Goal: Task Accomplishment & Management: Use online tool/utility

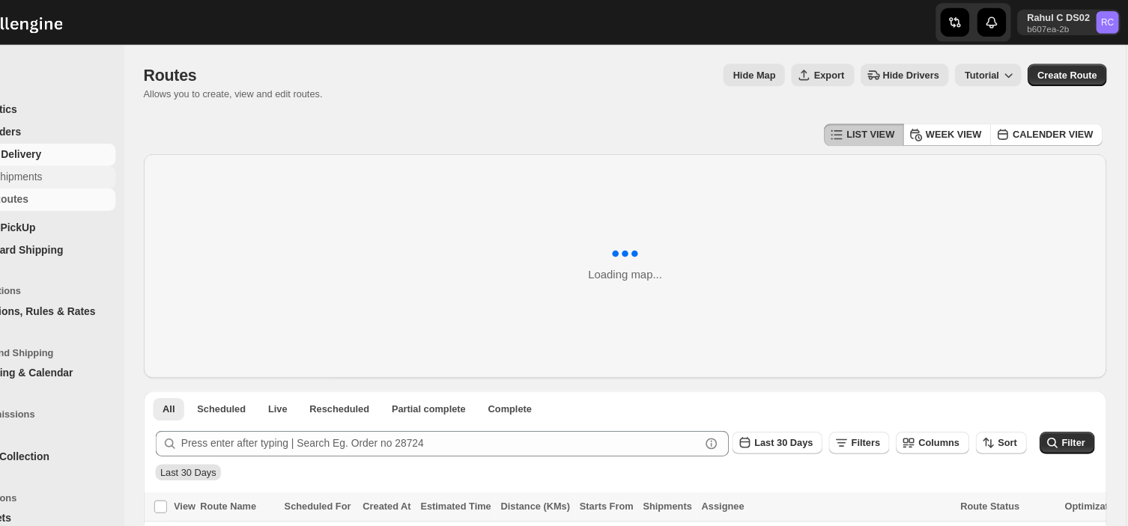
drag, startPoint x: 90, startPoint y: 143, endPoint x: 124, endPoint y: 167, distance: 42.0
click at [124, 167] on ul "Shipments Routes" at bounding box center [86, 177] width 172 height 42
click at [124, 167] on span "Shipments" at bounding box center [113, 166] width 112 height 15
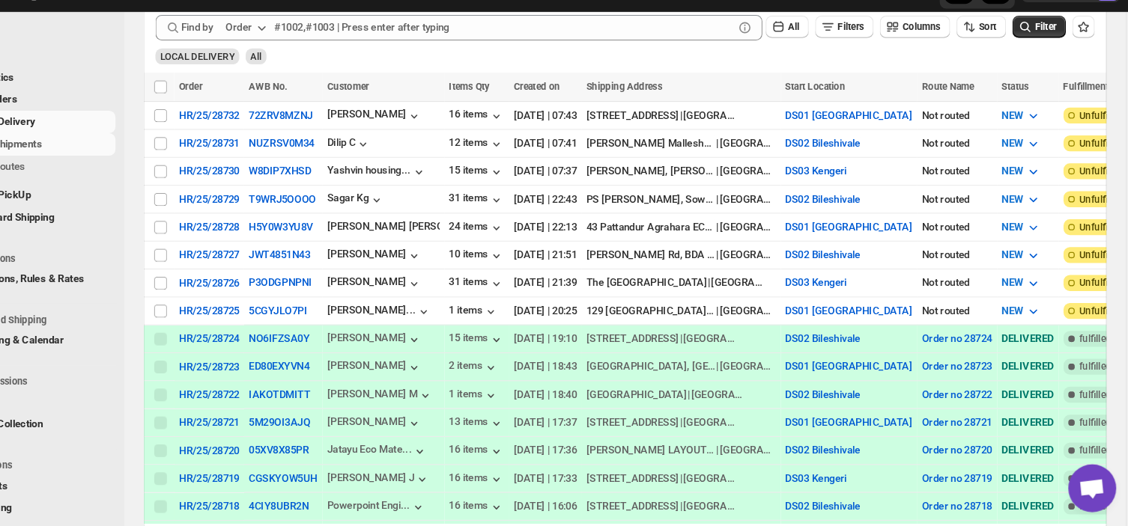
scroll to position [259, 0]
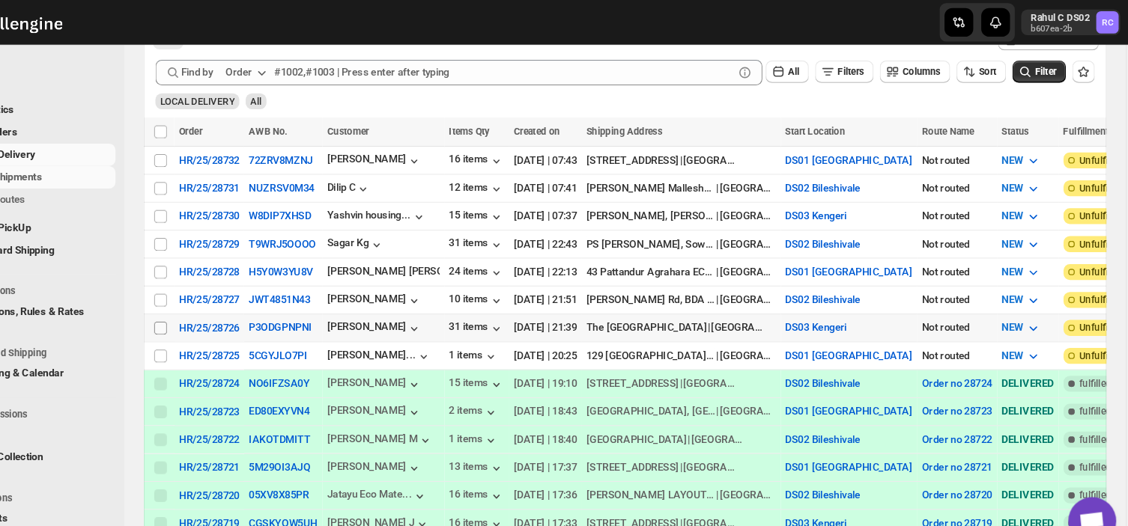
click at [215, 306] on input "Select shipment" at bounding box center [213, 308] width 12 height 12
checkbox input "true"
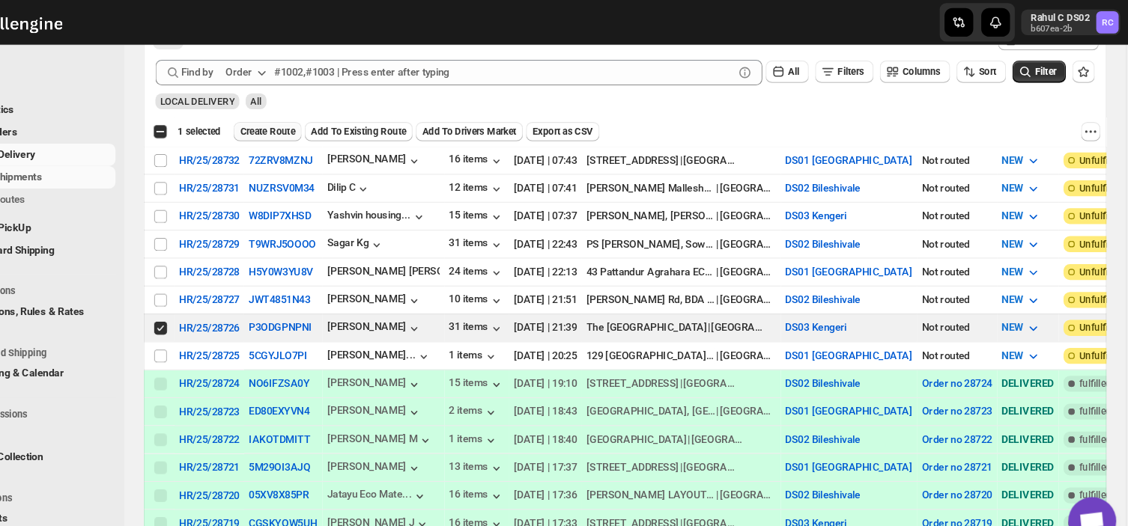
click at [307, 118] on span "Create Route" at bounding box center [314, 124] width 52 height 12
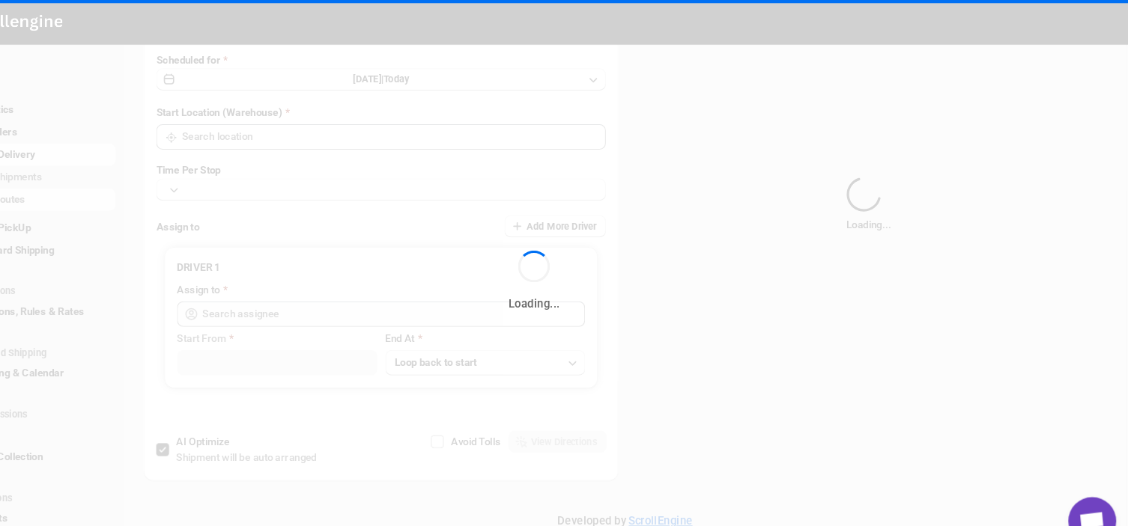
type input "Route - 15/09-0749"
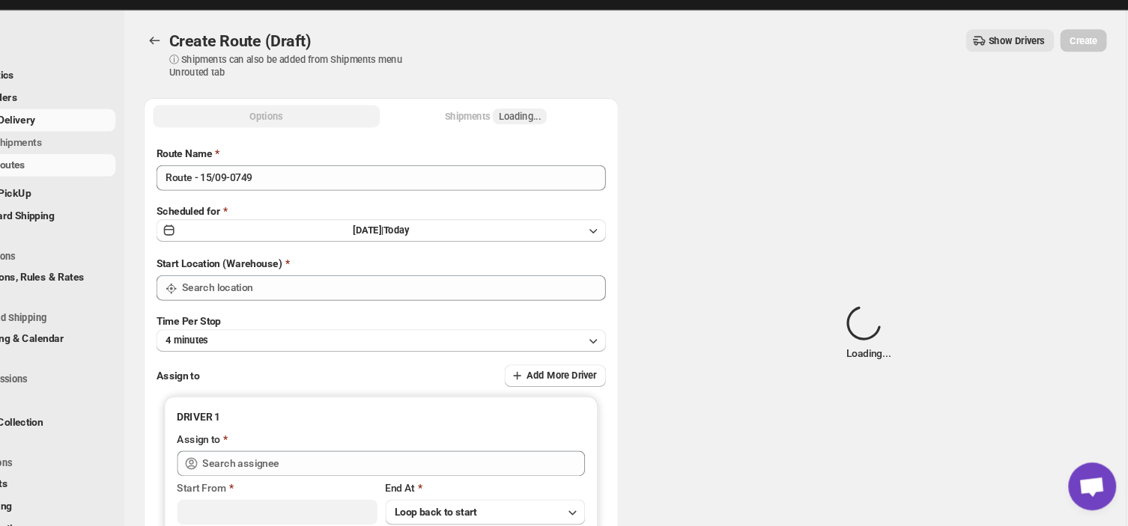
type input "DS03 Kengeri"
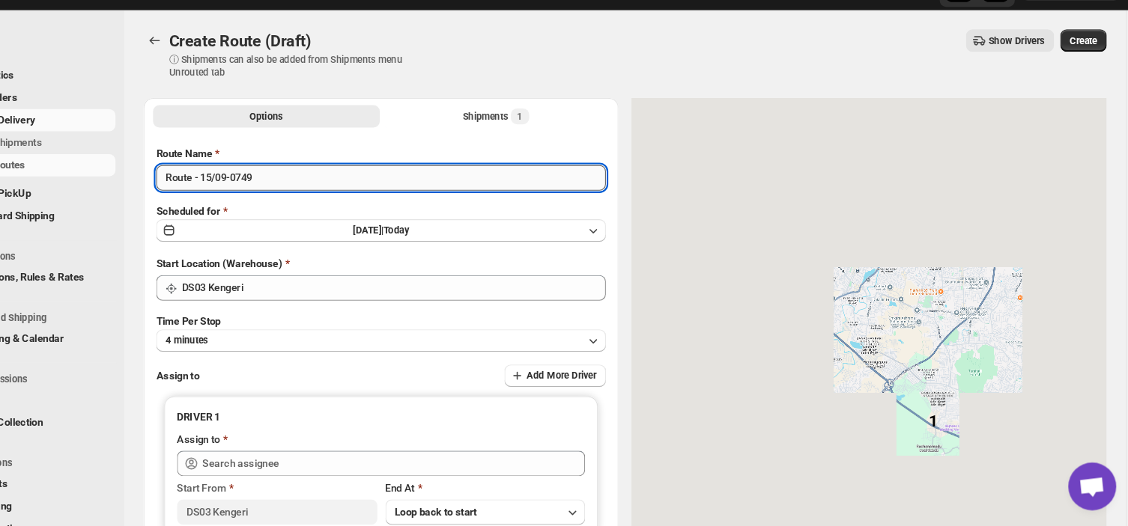
click at [313, 202] on input "Route - 15/09-0749" at bounding box center [421, 199] width 422 height 24
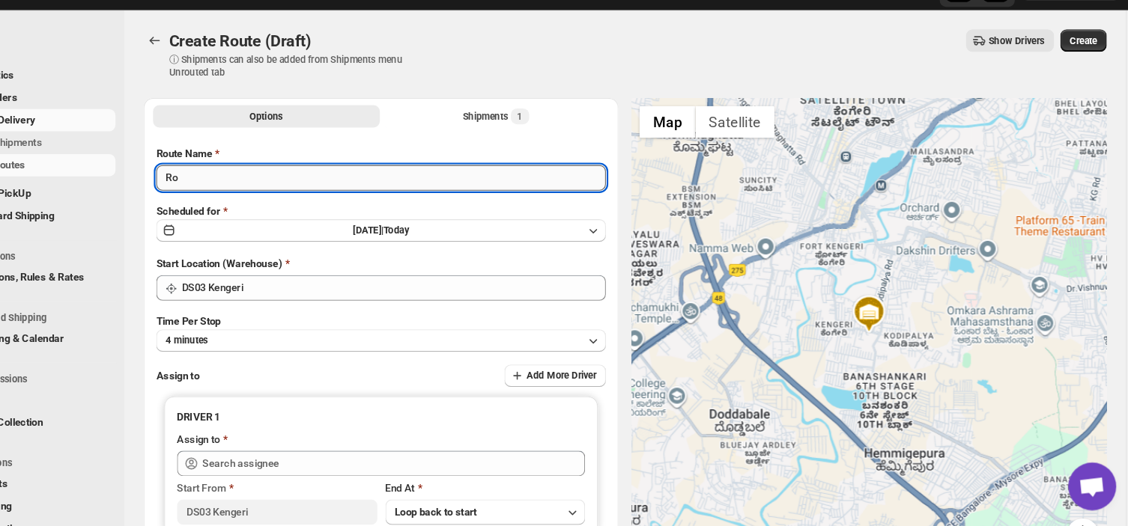
type input "R"
type input "Order no 28726"
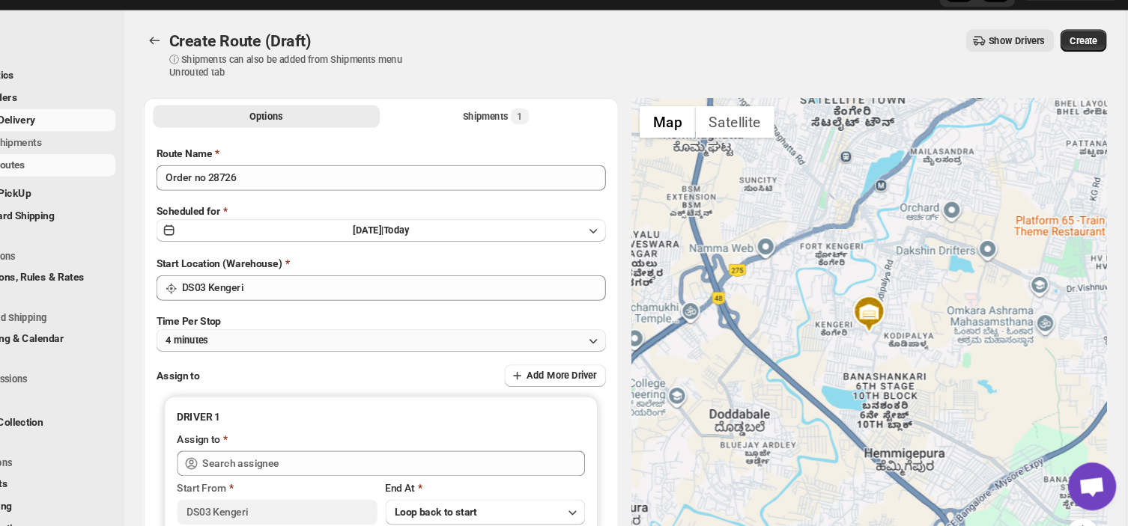
click at [329, 349] on button "4 minutes" at bounding box center [421, 352] width 422 height 21
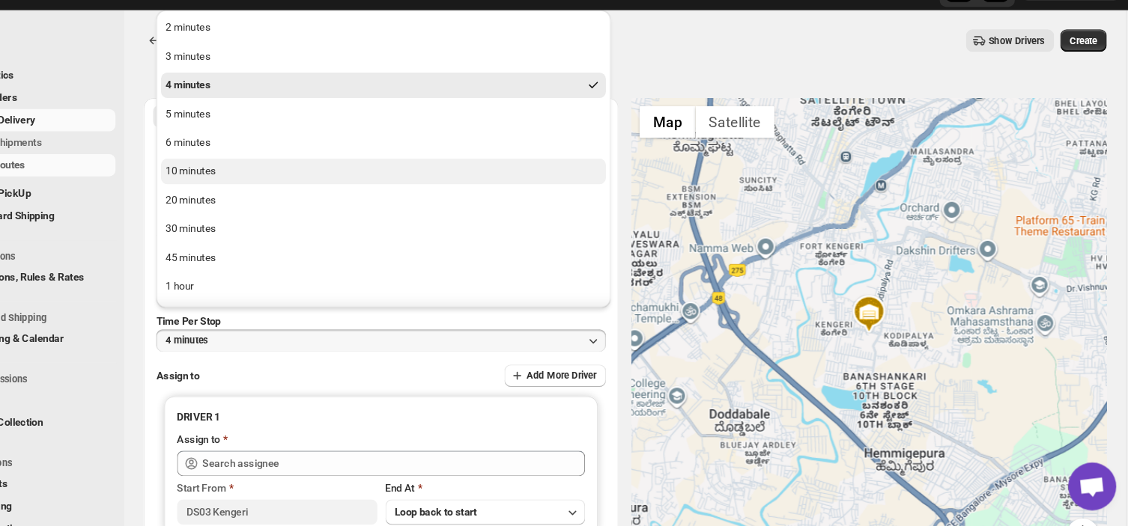
click at [256, 194] on div "10 minutes" at bounding box center [242, 193] width 47 height 15
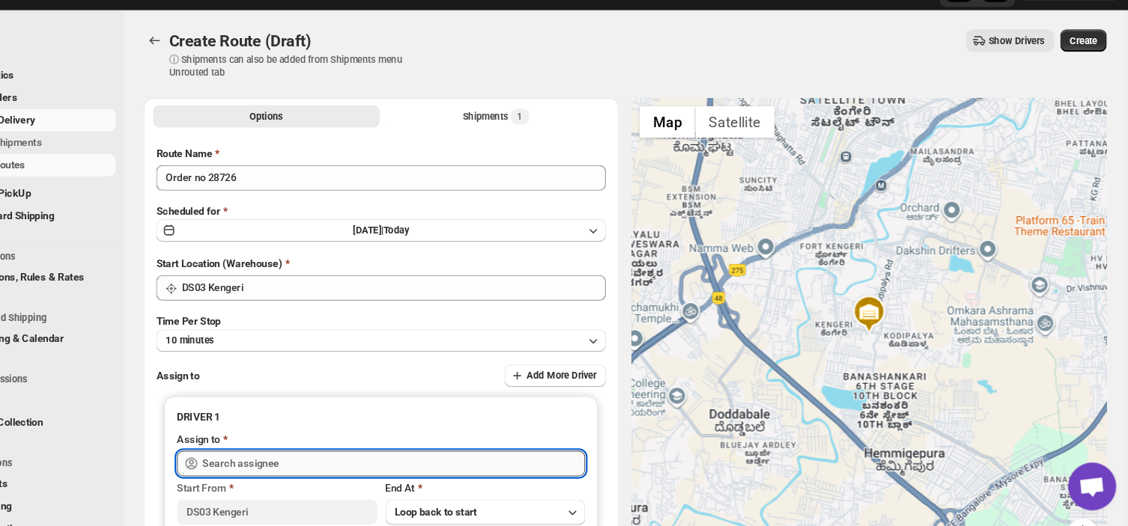
click at [335, 470] on input "text" at bounding box center [432, 467] width 359 height 24
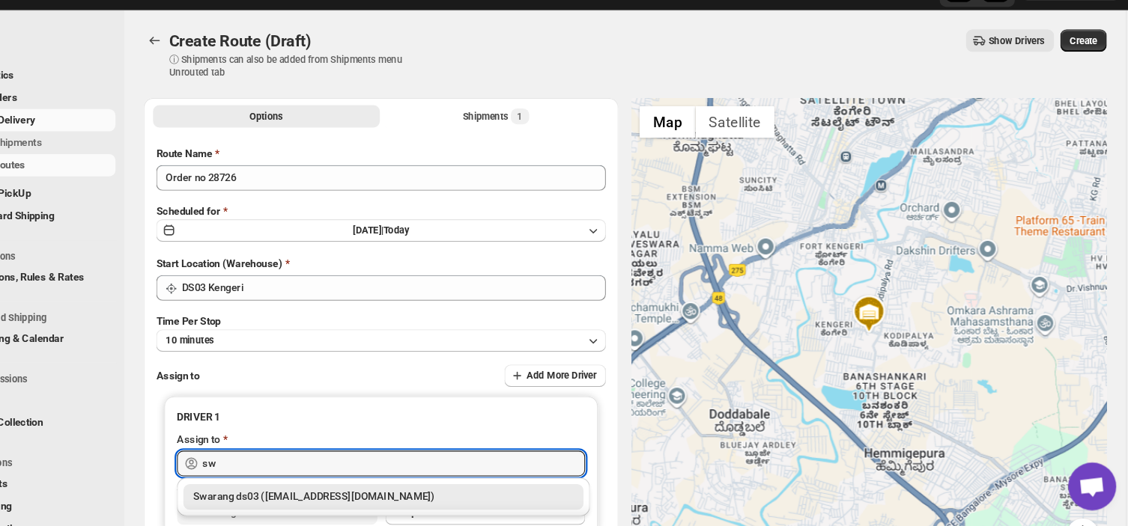
click at [334, 500] on div "Swarang ds03 ([EMAIL_ADDRESS][DOMAIN_NAME])" at bounding box center [422, 498] width 357 height 15
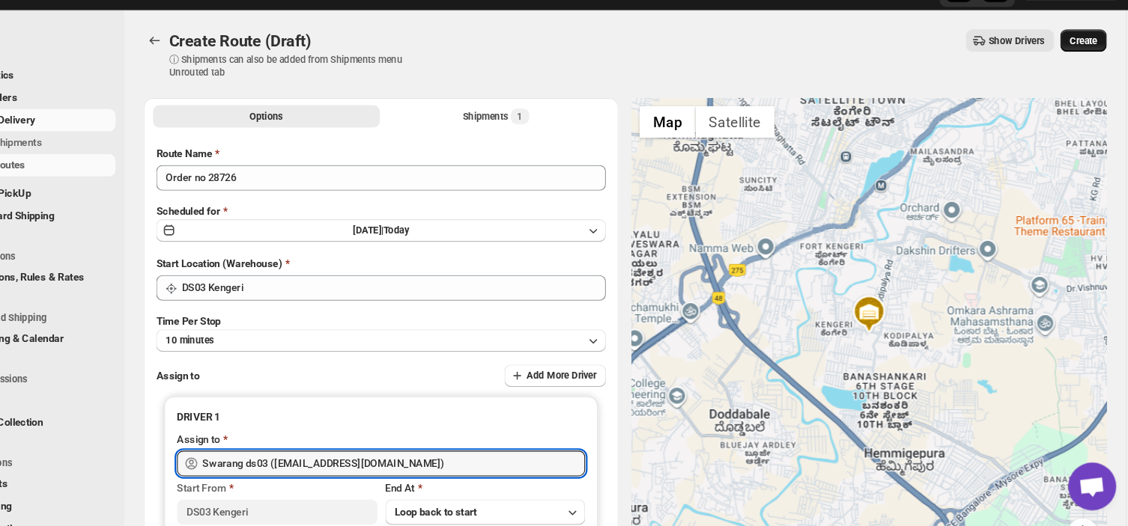
type input "Swarang ds03 ([EMAIL_ADDRESS][DOMAIN_NAME])"
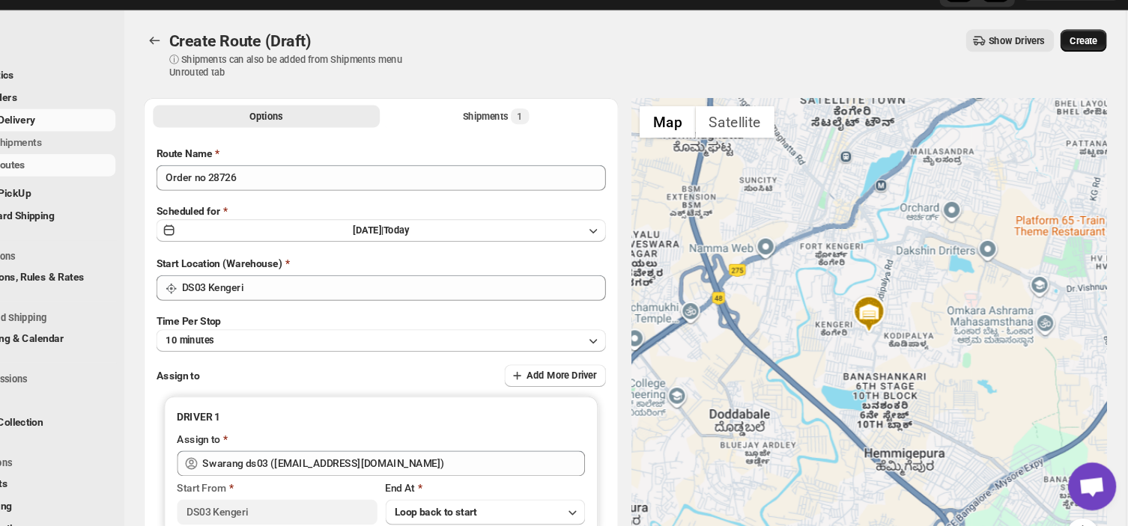
click at [1086, 74] on span "Create" at bounding box center [1078, 70] width 25 height 12
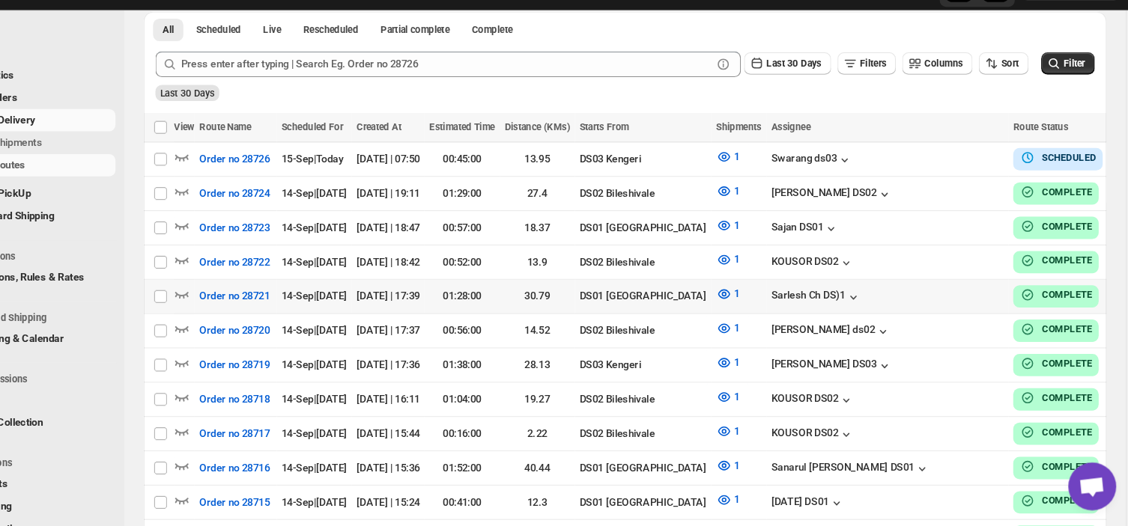
scroll to position [324, 0]
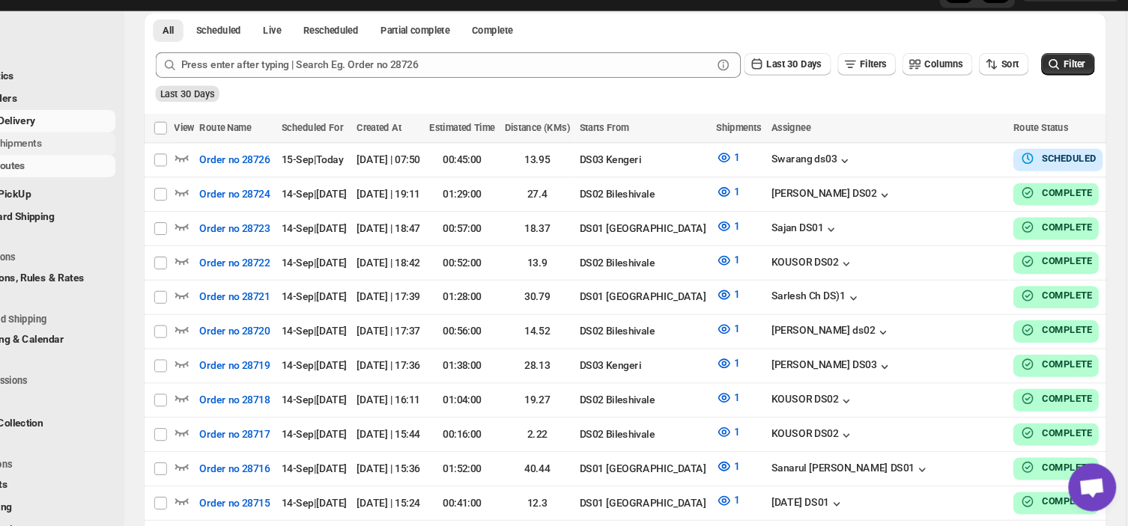
click at [121, 165] on span "Shipments" at bounding box center [113, 166] width 112 height 15
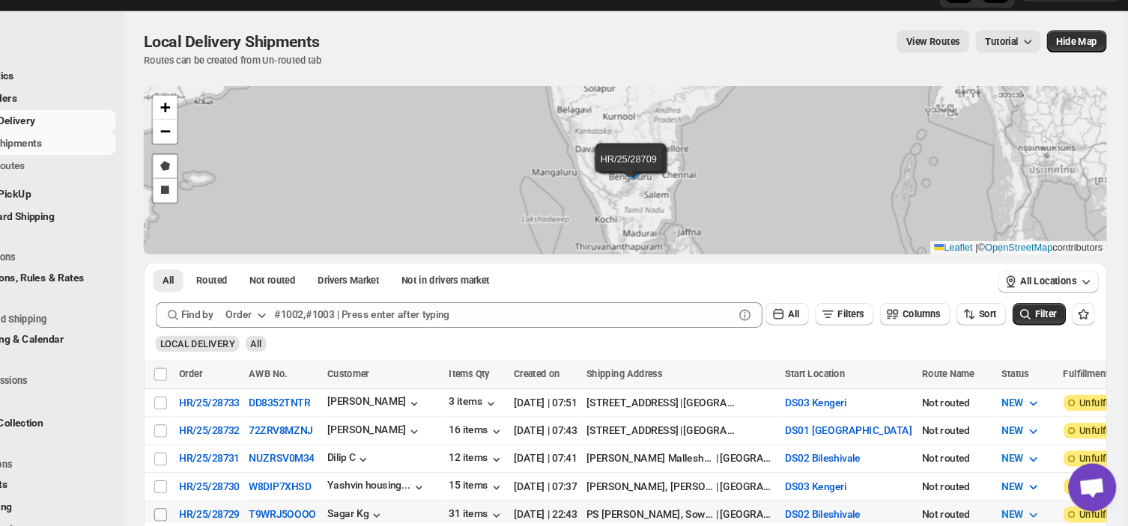
click at [213, 509] on input "Select shipment" at bounding box center [213, 515] width 12 height 12
checkbox input "true"
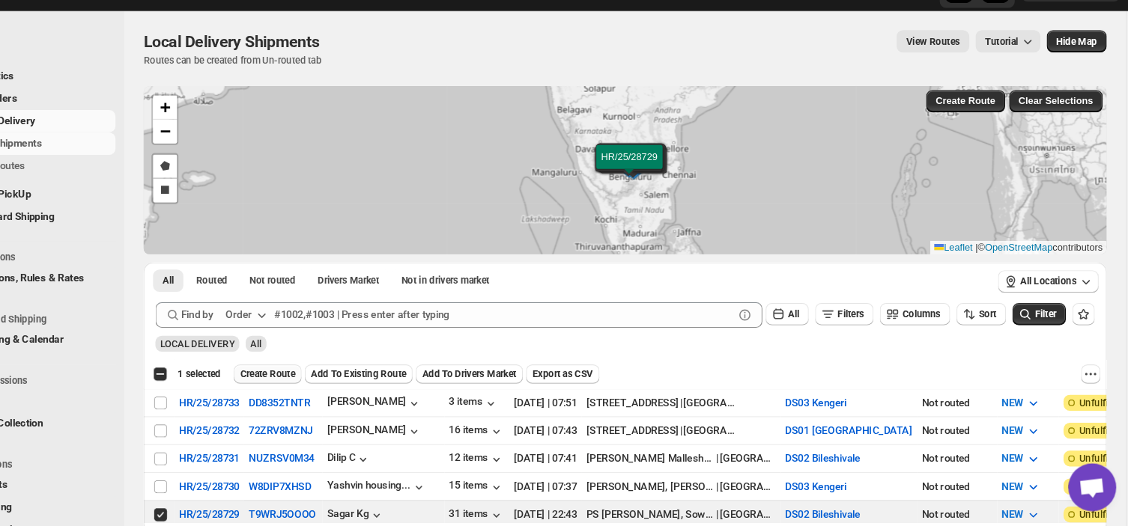
click at [308, 381] on span "Create Route" at bounding box center [314, 383] width 52 height 12
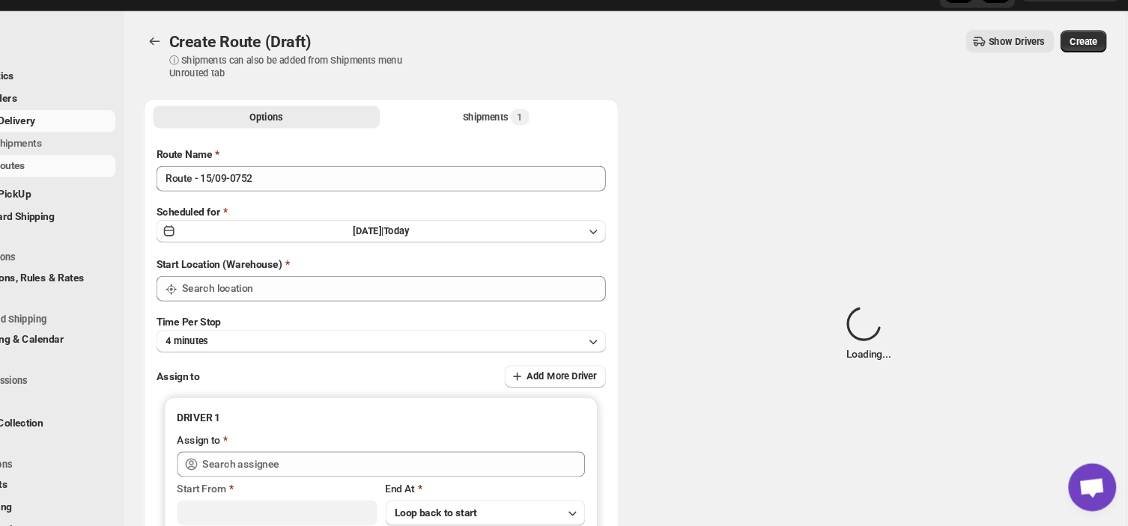
type input "DS02 Bileshivale"
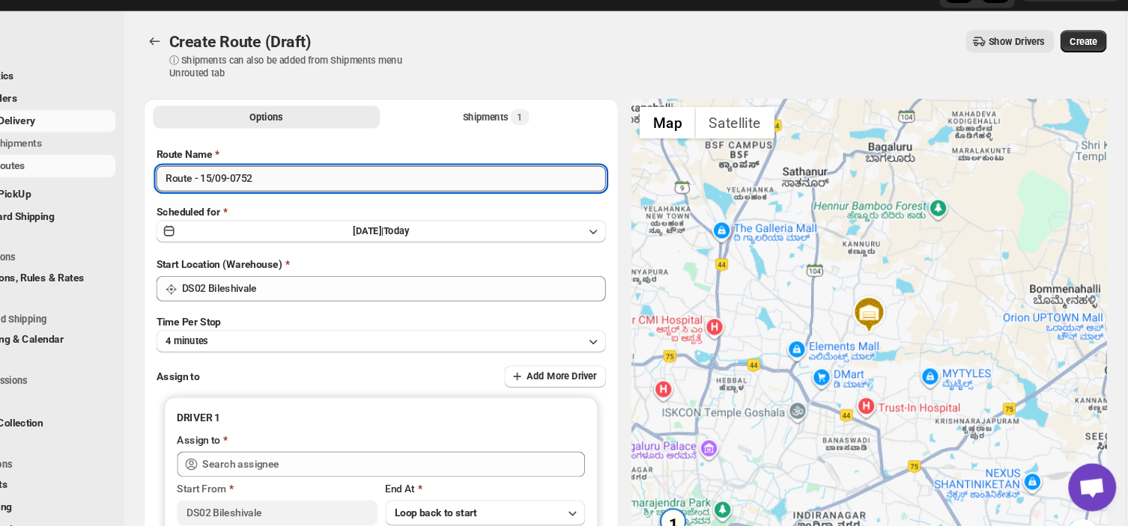
click at [308, 192] on input "Route - 15/09-0752" at bounding box center [421, 199] width 422 height 24
type input "R"
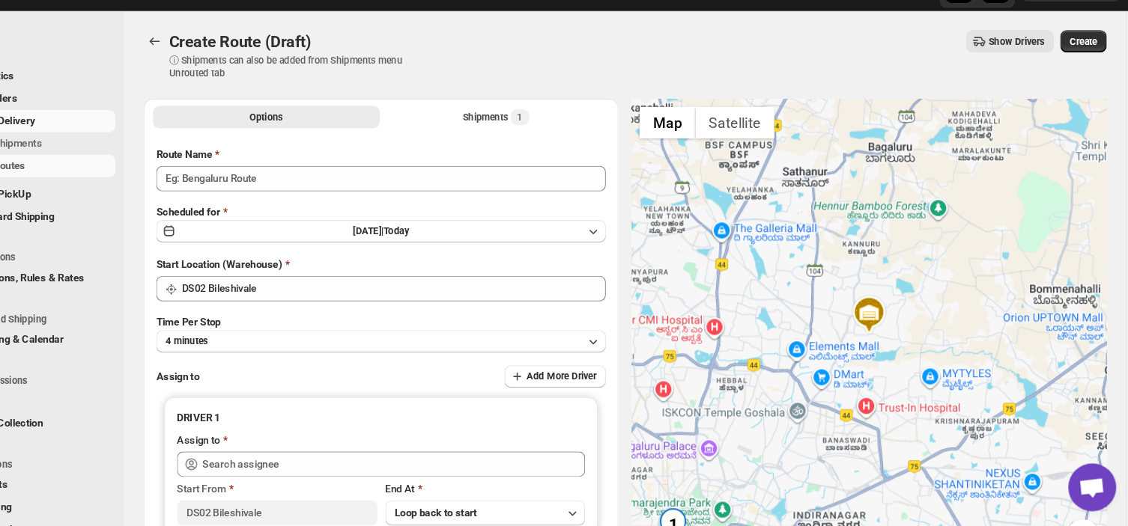
click at [570, 79] on div "Show Drivers" at bounding box center [761, 70] width 582 height 21
click at [658, 106] on div "Create Route (Draft) ⓘ Shipments can also be added from Shipments menu Unrouted…" at bounding box center [649, 83] width 903 height 46
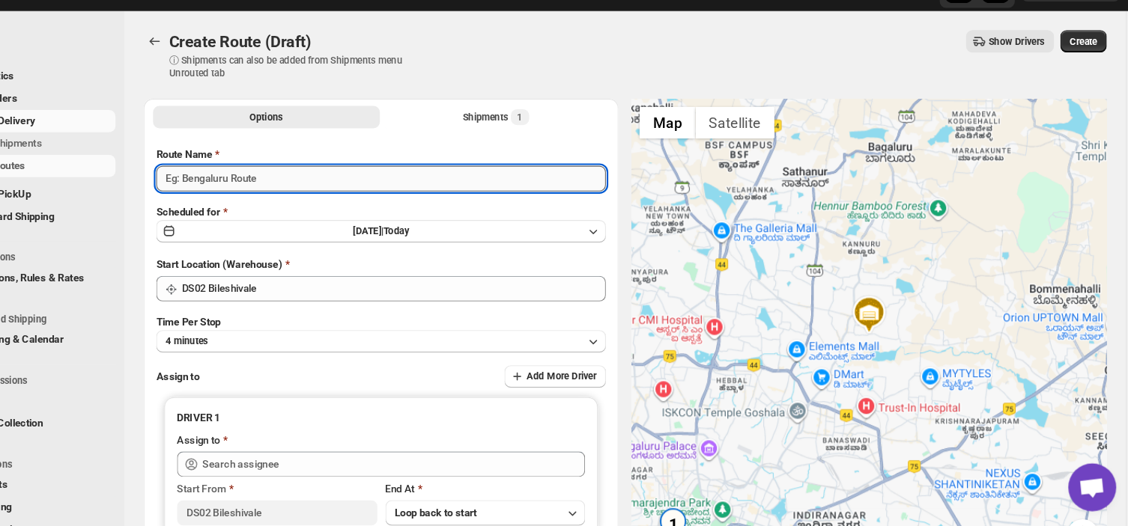
click at [336, 202] on input "Route Name" at bounding box center [421, 199] width 422 height 24
type input "Order no 28729"
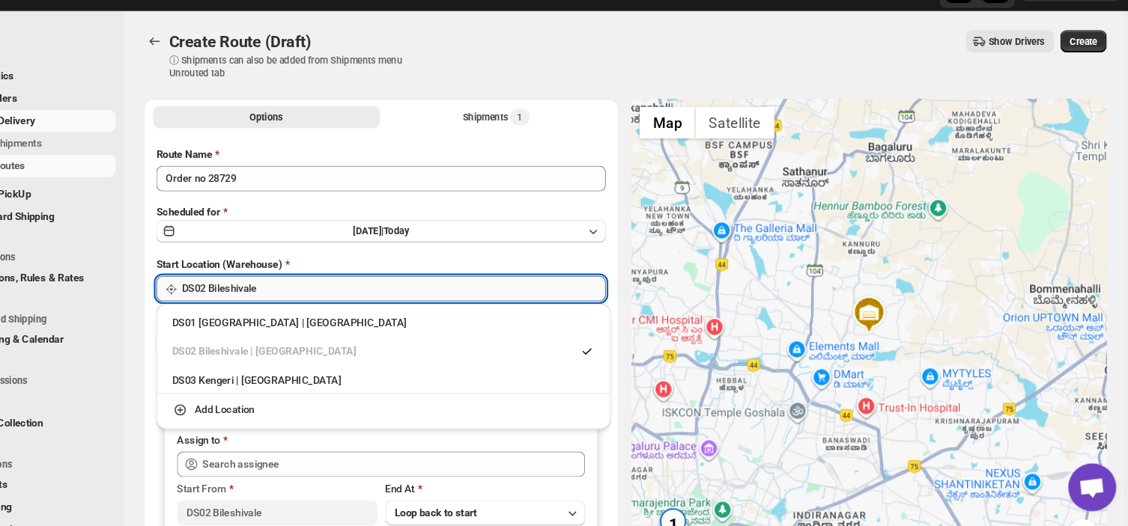
click at [332, 304] on input "DS02 Bileshivale" at bounding box center [433, 303] width 398 height 24
click at [252, 387] on div "DS03 Kengeri | [GEOGRAPHIC_DATA]" at bounding box center [423, 388] width 396 height 15
type input "DS03 Kengeri"
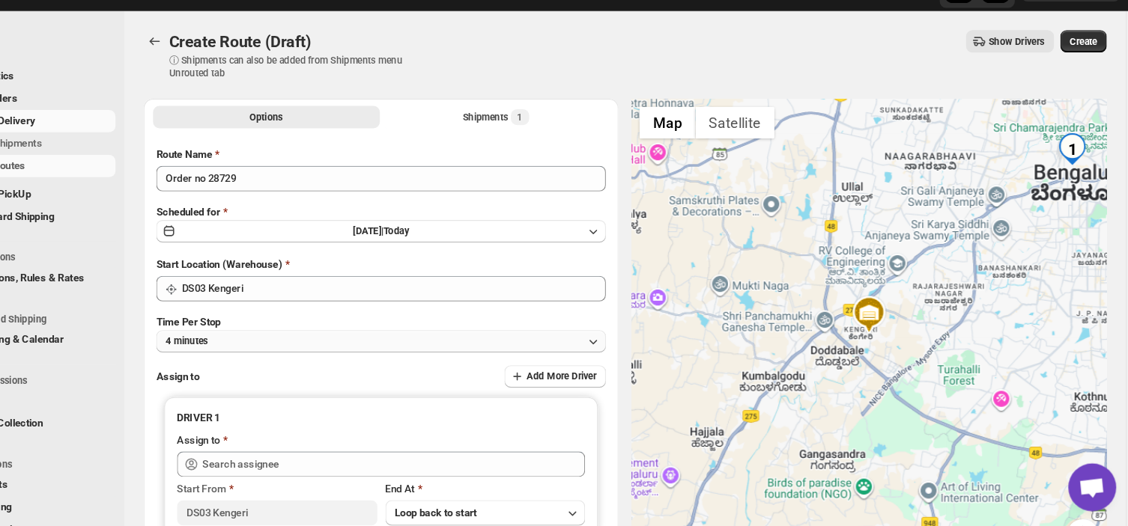
click at [273, 351] on button "4 minutes" at bounding box center [421, 352] width 422 height 21
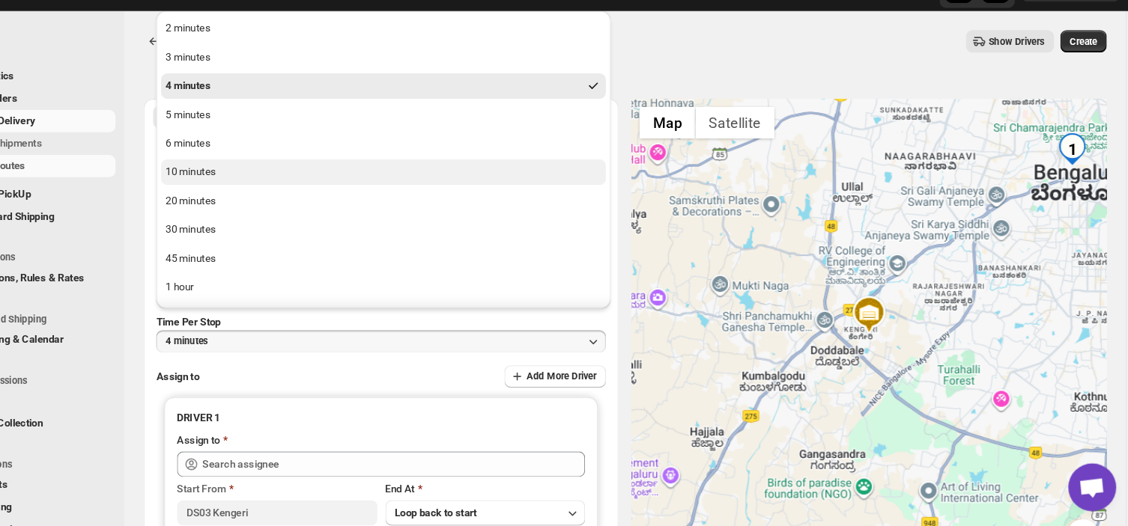
click at [257, 193] on div "10 minutes" at bounding box center [242, 193] width 47 height 15
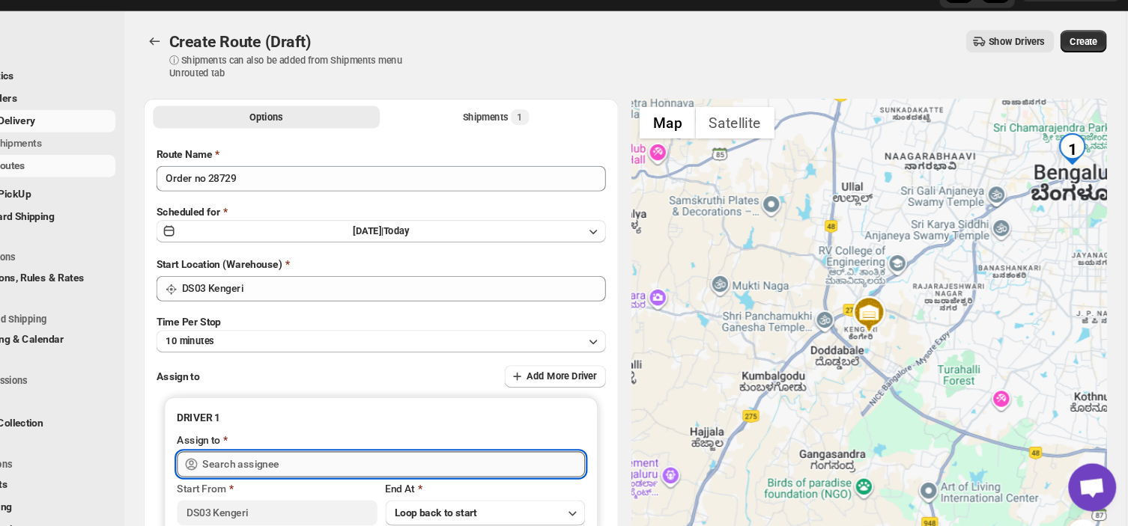
click at [333, 464] on input "text" at bounding box center [432, 467] width 359 height 24
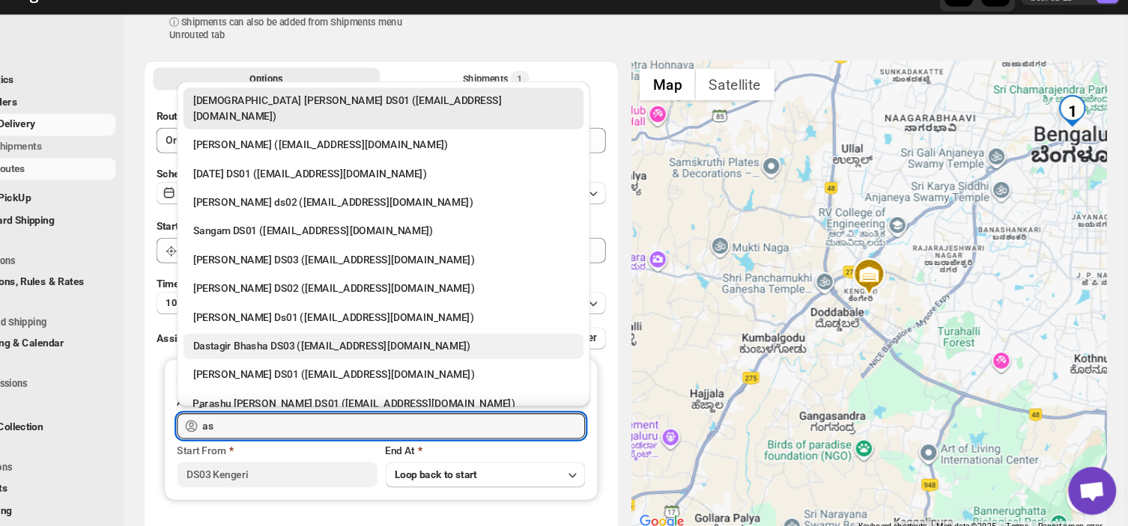
scroll to position [39, 0]
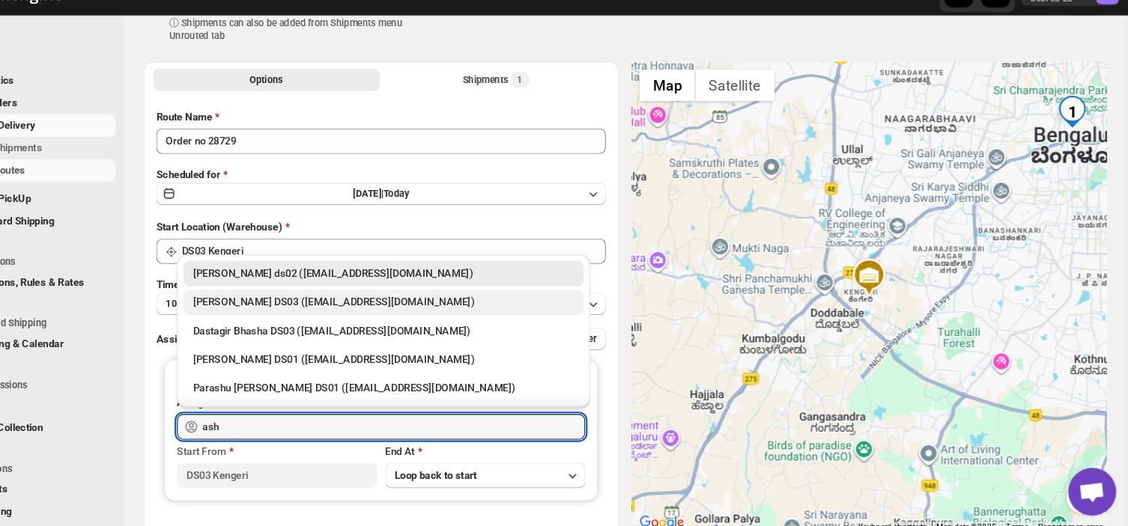
click at [306, 306] on div "[PERSON_NAME] DS03 ([EMAIL_ADDRESS][DOMAIN_NAME])" at bounding box center [422, 311] width 357 height 15
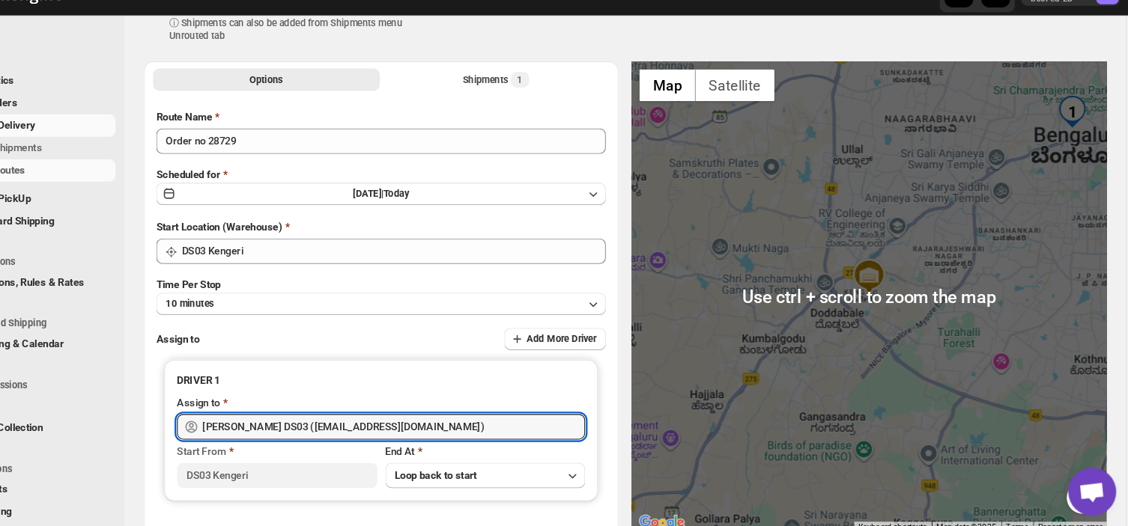
scroll to position [0, 0]
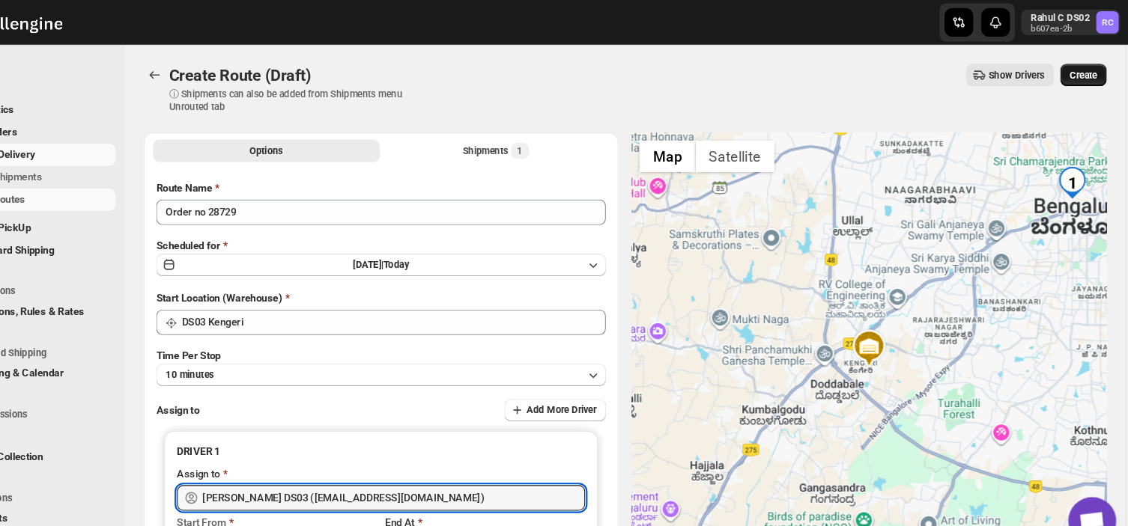
type input "[PERSON_NAME] DS03 ([EMAIL_ADDRESS][DOMAIN_NAME])"
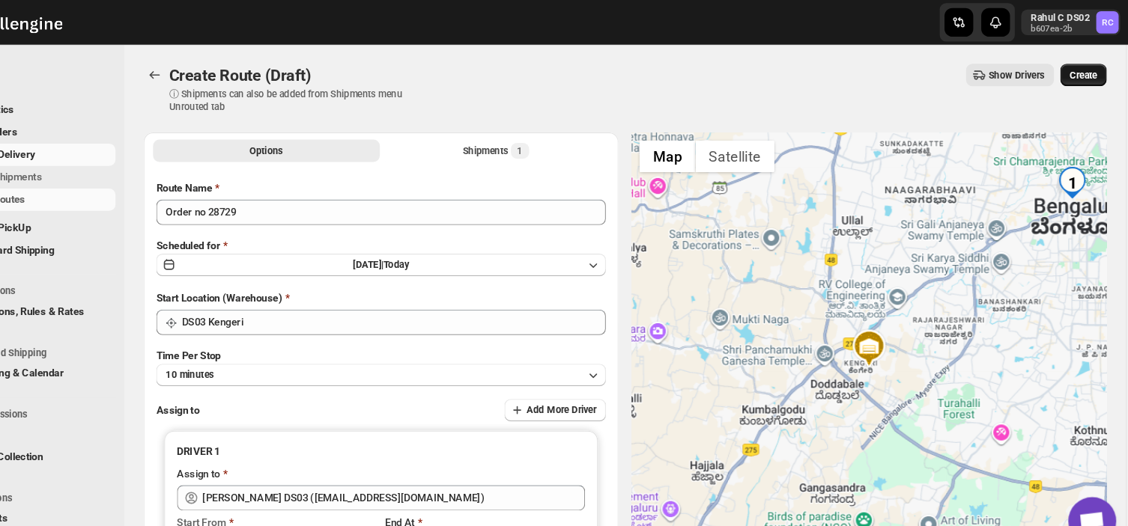
click at [1089, 67] on span "Create" at bounding box center [1078, 70] width 25 height 12
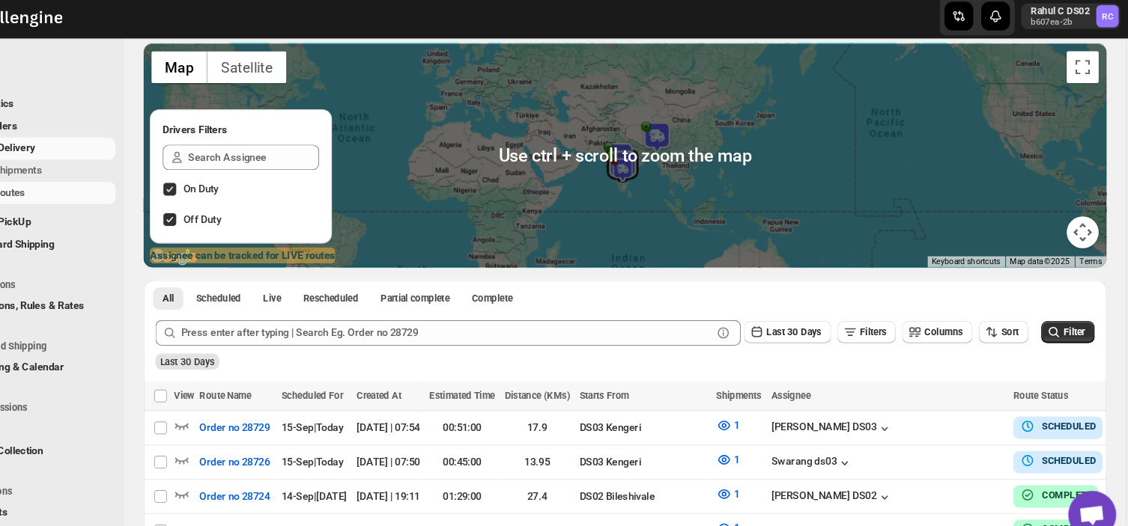
scroll to position [95, 0]
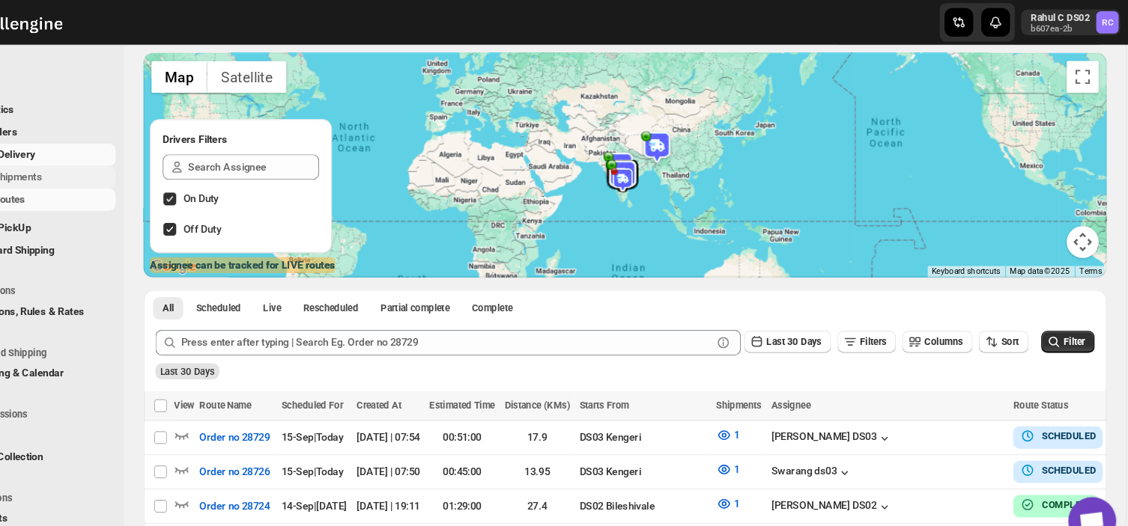
click at [98, 160] on span "Shipments" at bounding box center [80, 165] width 46 height 11
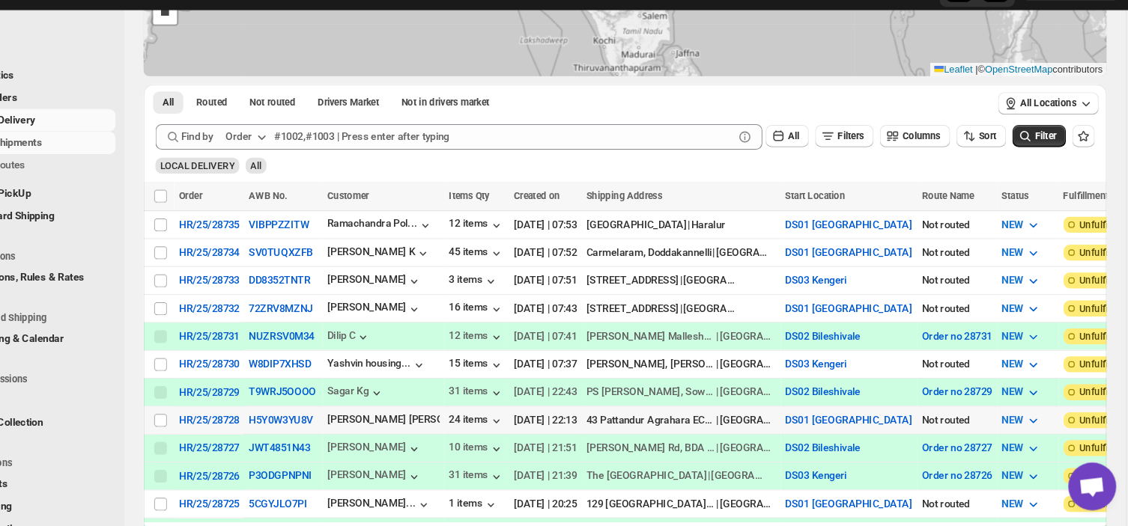
scroll to position [212, 0]
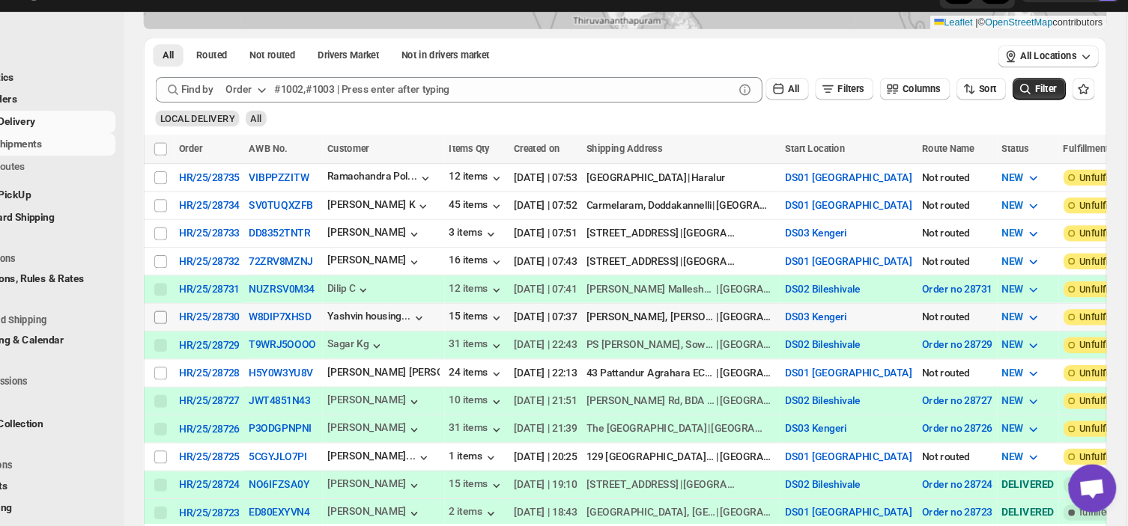
drag, startPoint x: 367, startPoint y: 355, endPoint x: 208, endPoint y: 319, distance: 162.8
click at [208, 323] on input "Select shipment" at bounding box center [213, 329] width 12 height 12
checkbox input "true"
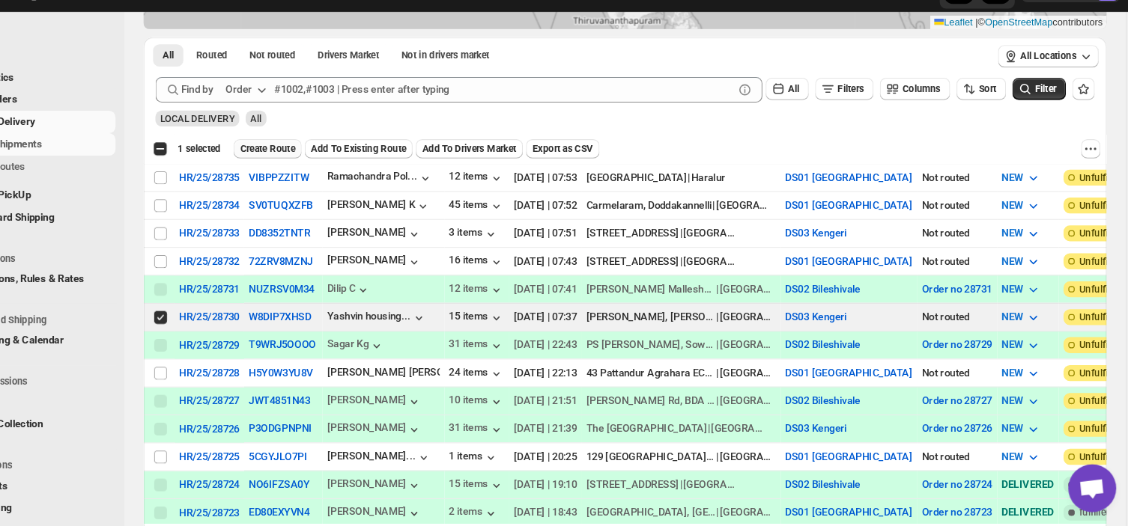
click at [316, 166] on span "Create Route" at bounding box center [314, 171] width 52 height 12
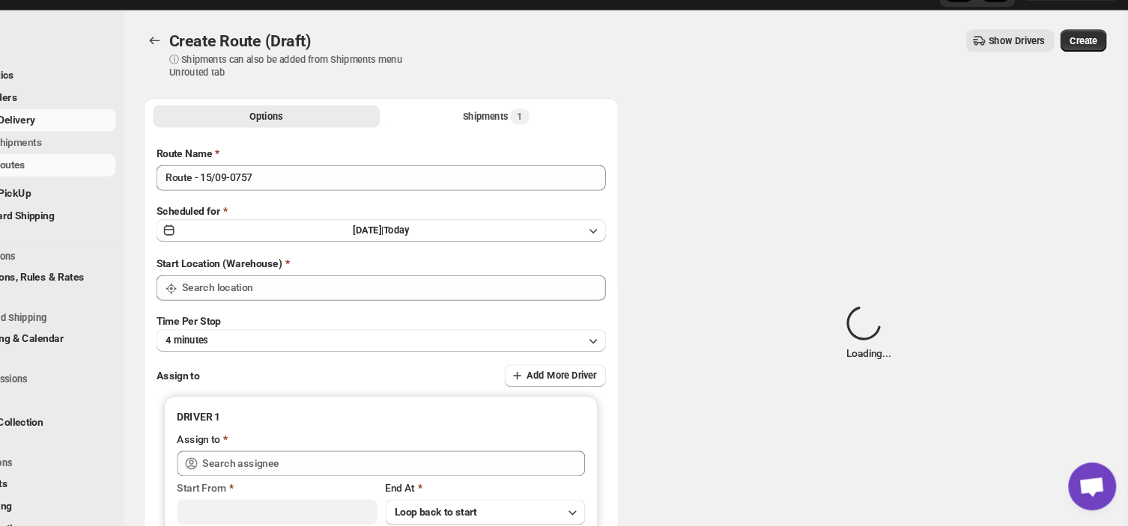
type input "DS03 Kengeri"
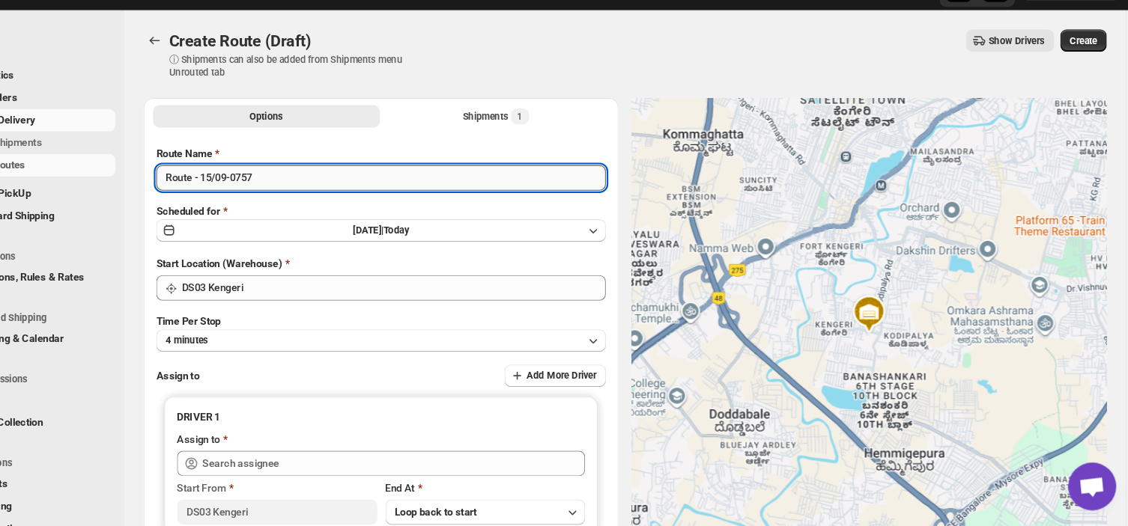
click at [325, 201] on input "Route - 15/09-0757" at bounding box center [421, 199] width 422 height 24
type input "R"
type input "Order no 28730"
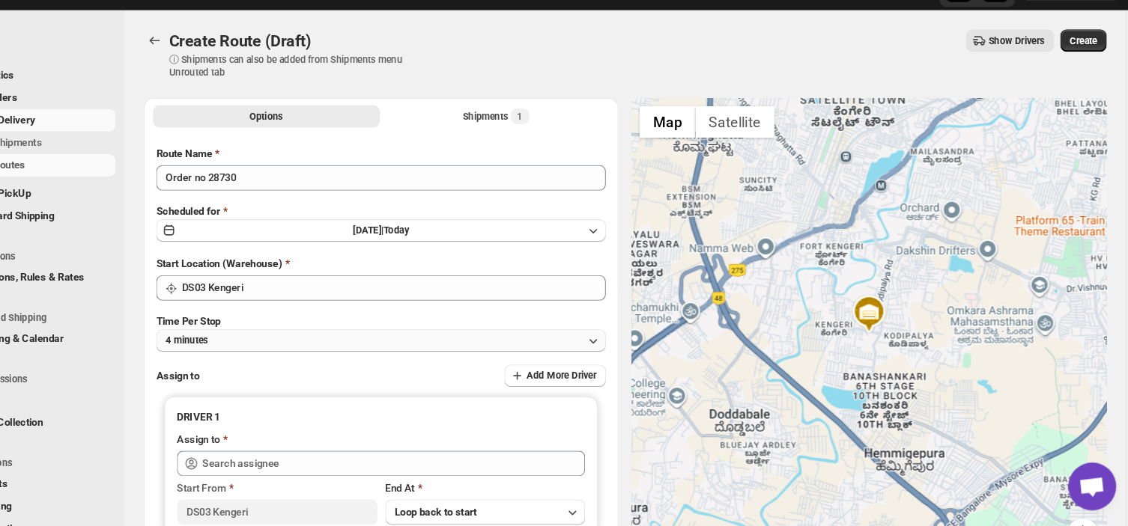
click at [288, 351] on button "4 minutes" at bounding box center [421, 352] width 422 height 21
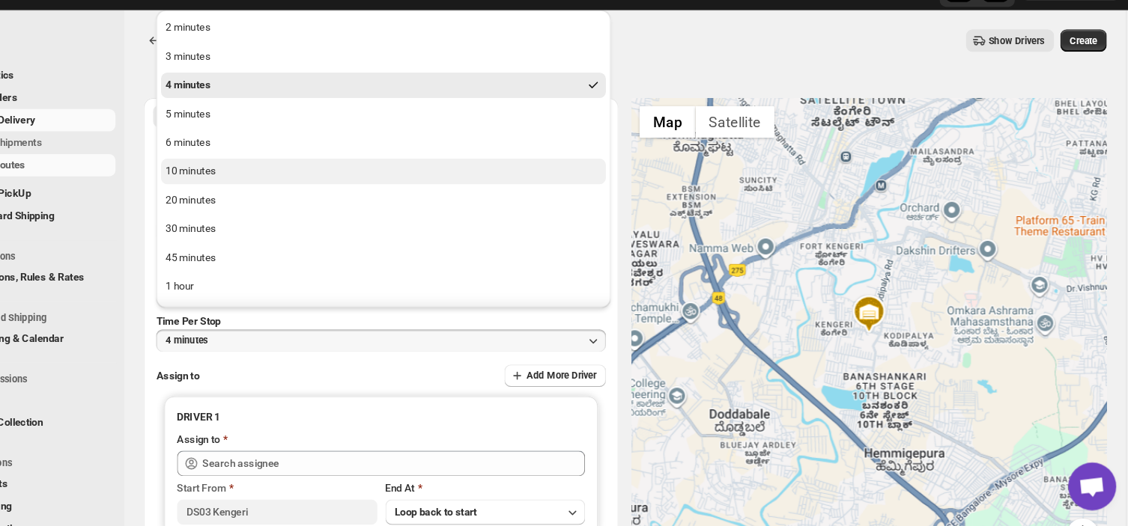
click at [268, 190] on button "10 minutes" at bounding box center [422, 193] width 417 height 24
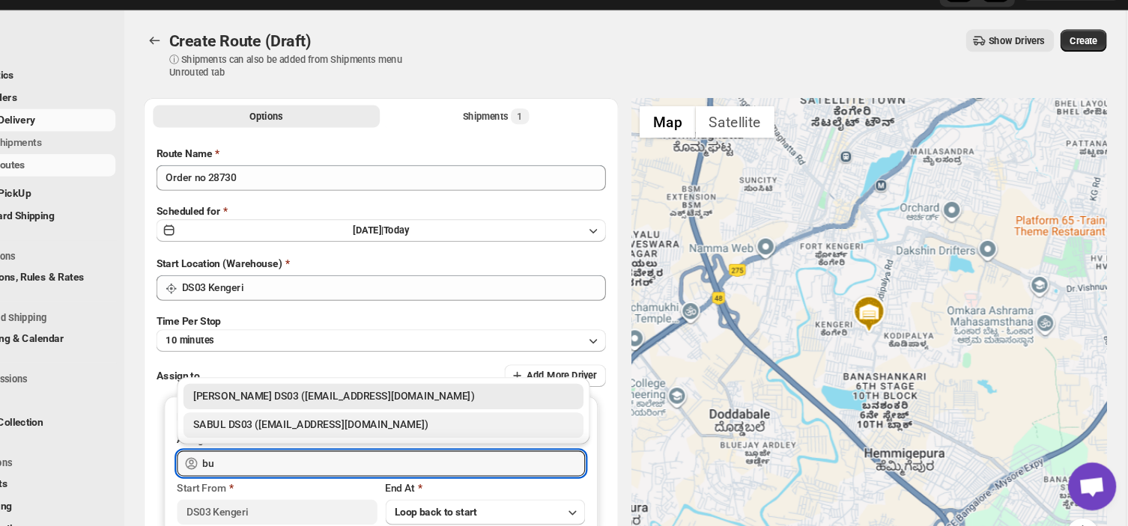
click at [339, 429] on div "SABUL DS03 ([EMAIL_ADDRESS][DOMAIN_NAME])" at bounding box center [422, 431] width 357 height 15
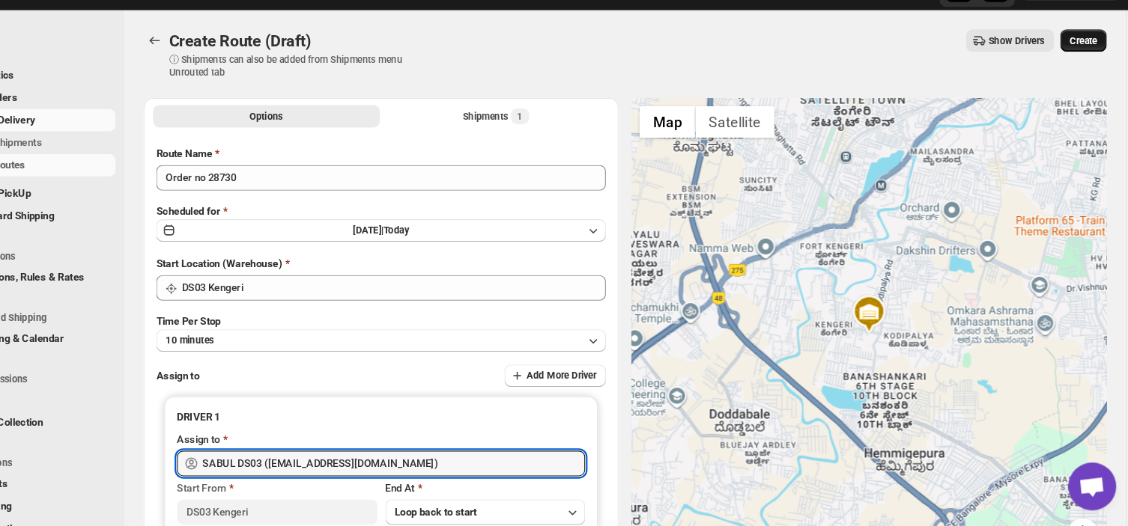
type input "SABUL DS03 ([EMAIL_ADDRESS][DOMAIN_NAME])"
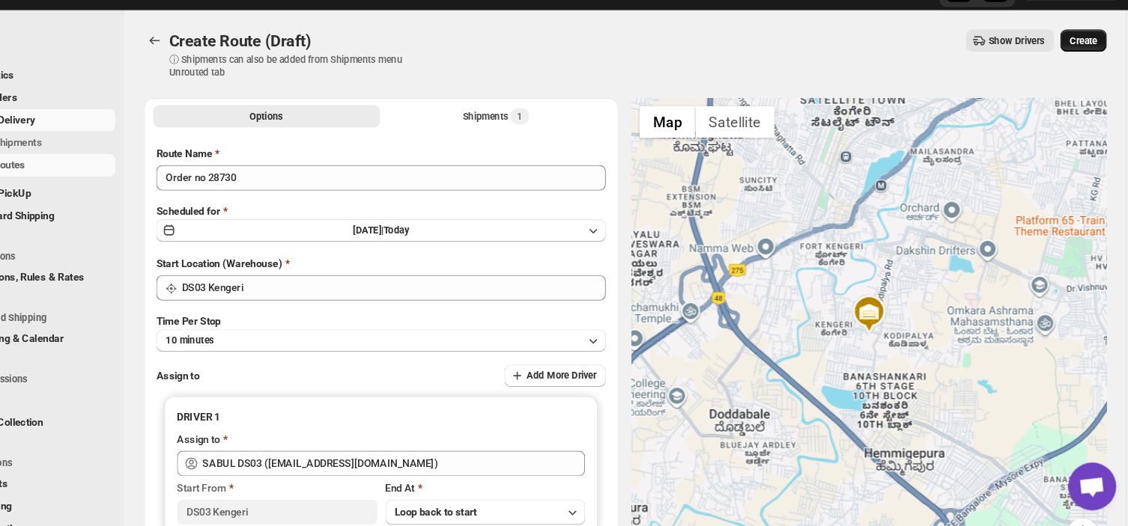
click at [1087, 68] on span "Create" at bounding box center [1078, 70] width 25 height 12
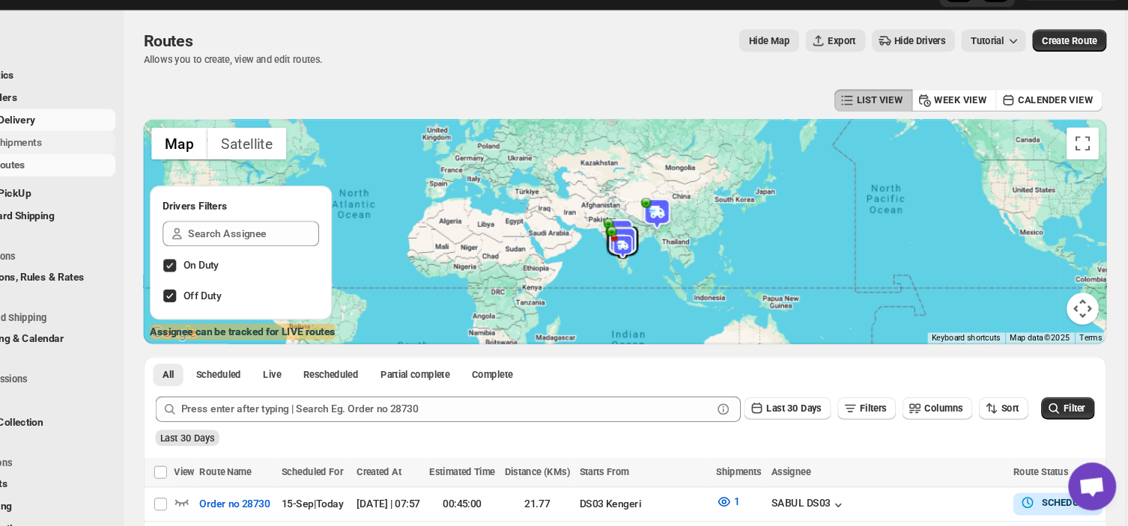
click at [106, 161] on span "Shipments" at bounding box center [113, 166] width 112 height 15
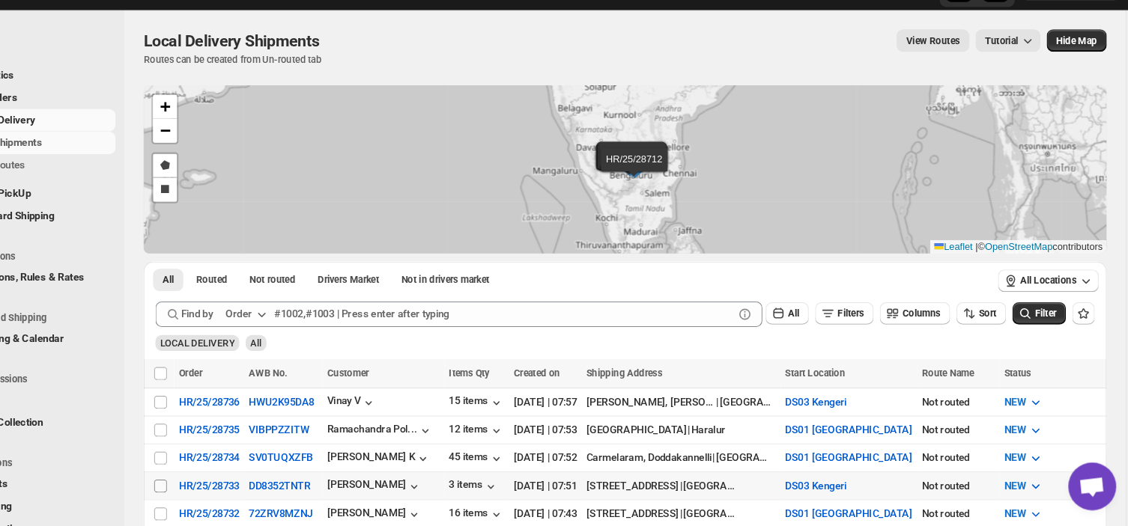
click at [210, 488] on input "Select shipment" at bounding box center [213, 488] width 12 height 12
checkbox input "true"
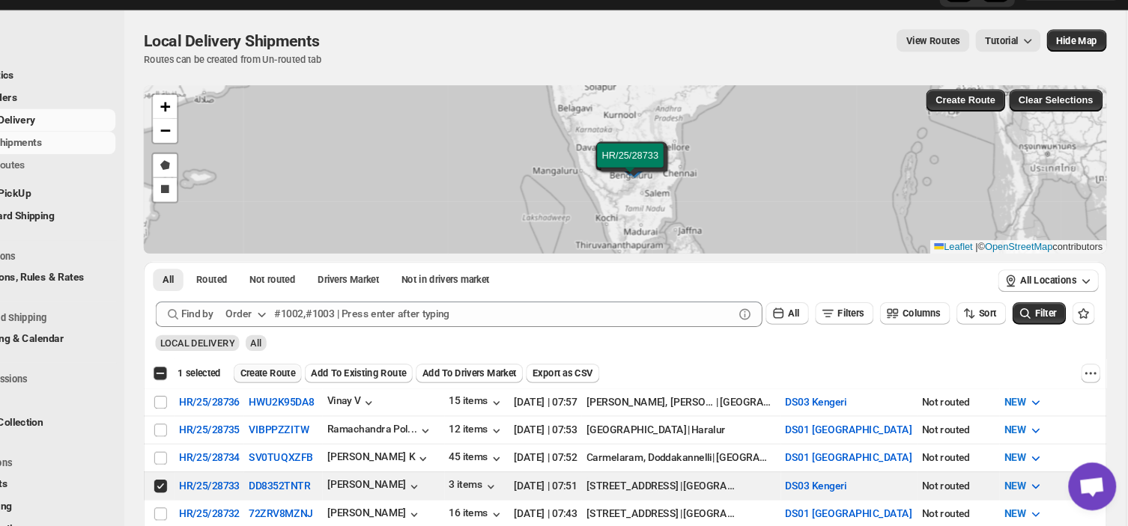
click at [321, 377] on span "Create Route" at bounding box center [314, 383] width 52 height 12
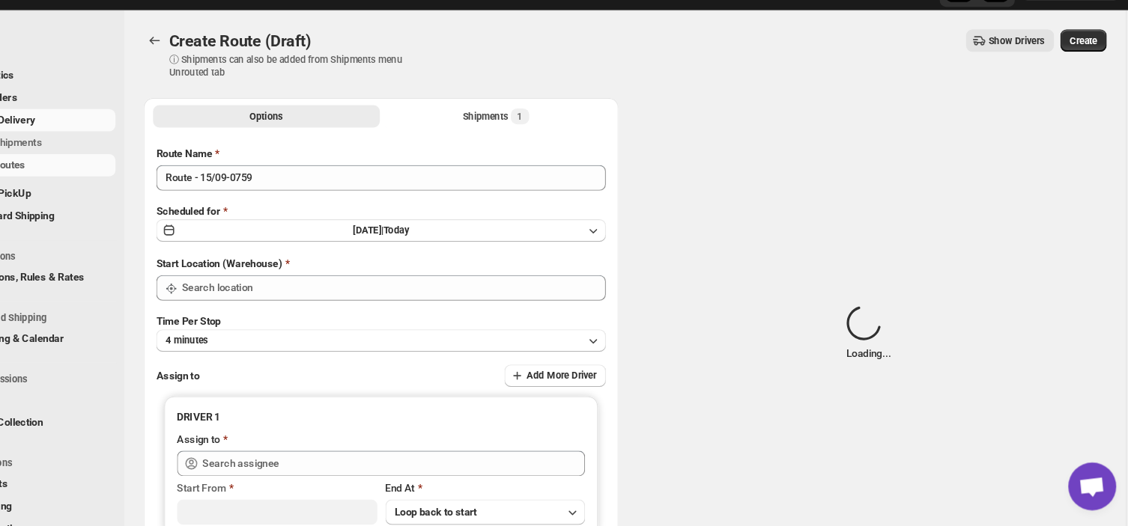
type input "DS03 Kengeri"
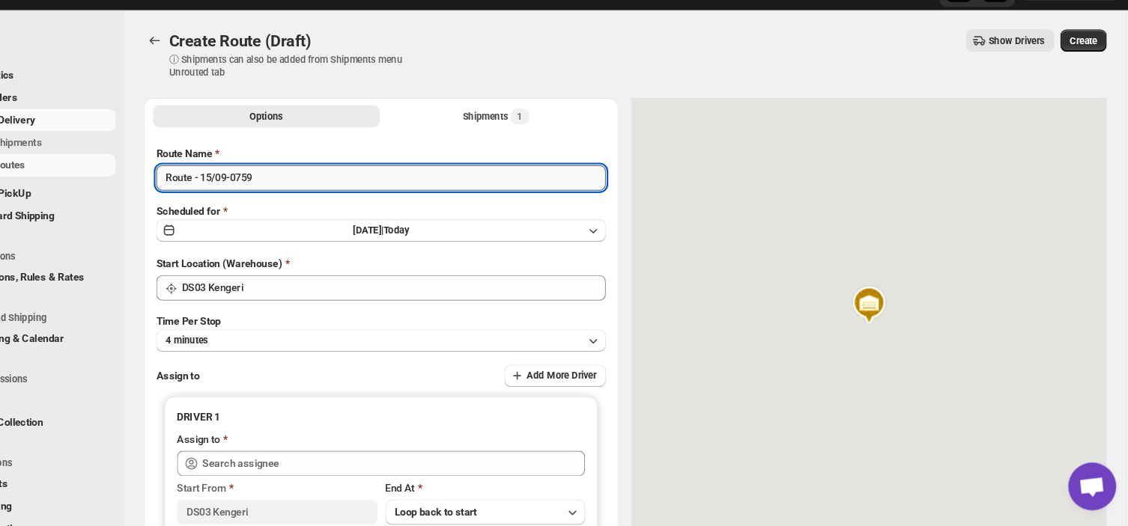
click at [318, 203] on input "Route - 15/09-0759" at bounding box center [421, 199] width 422 height 24
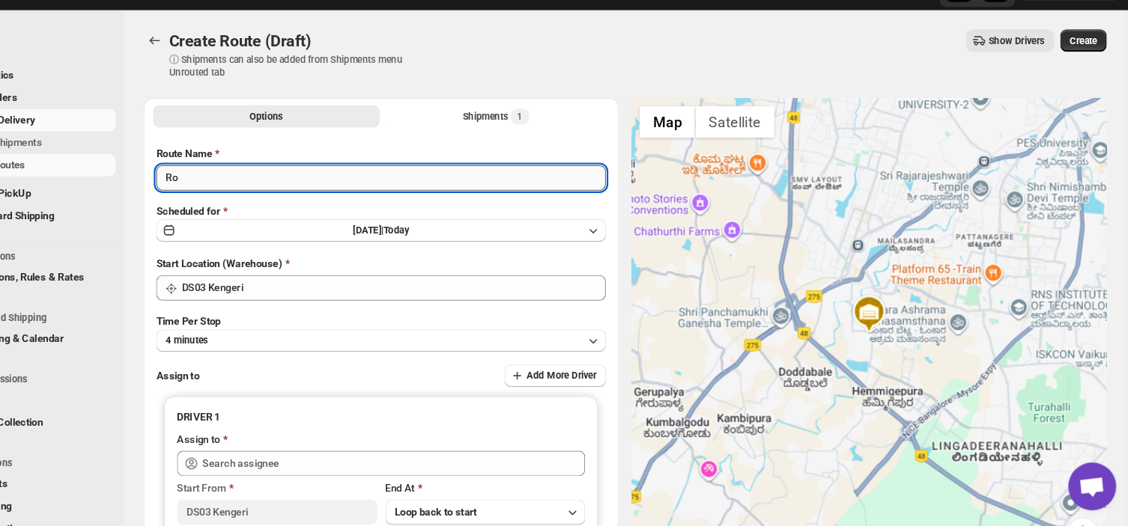
type input "R"
type input "Order no 28733"
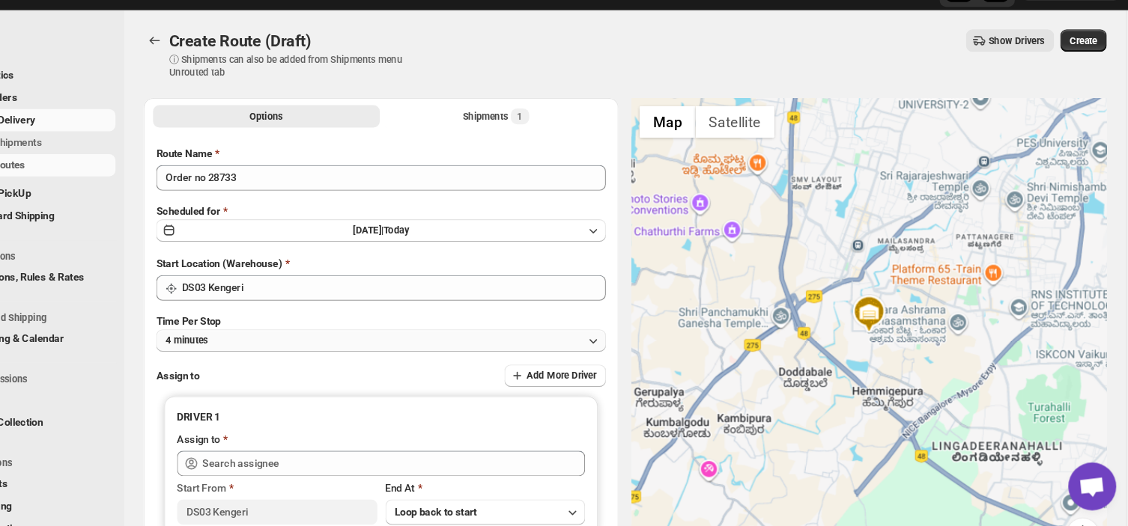
click at [278, 351] on button "4 minutes" at bounding box center [421, 352] width 422 height 21
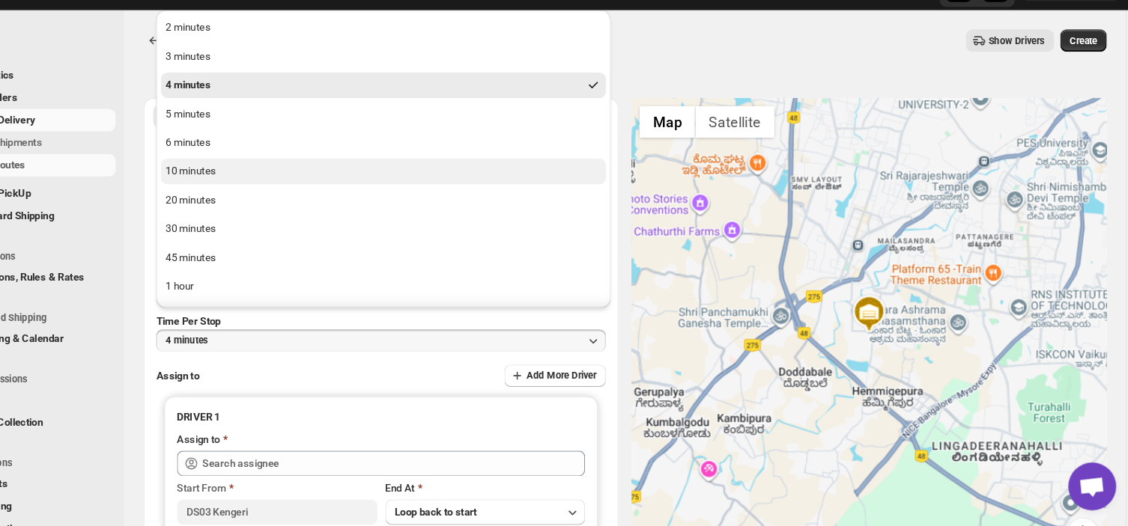
click at [238, 188] on div "10 minutes" at bounding box center [242, 193] width 47 height 15
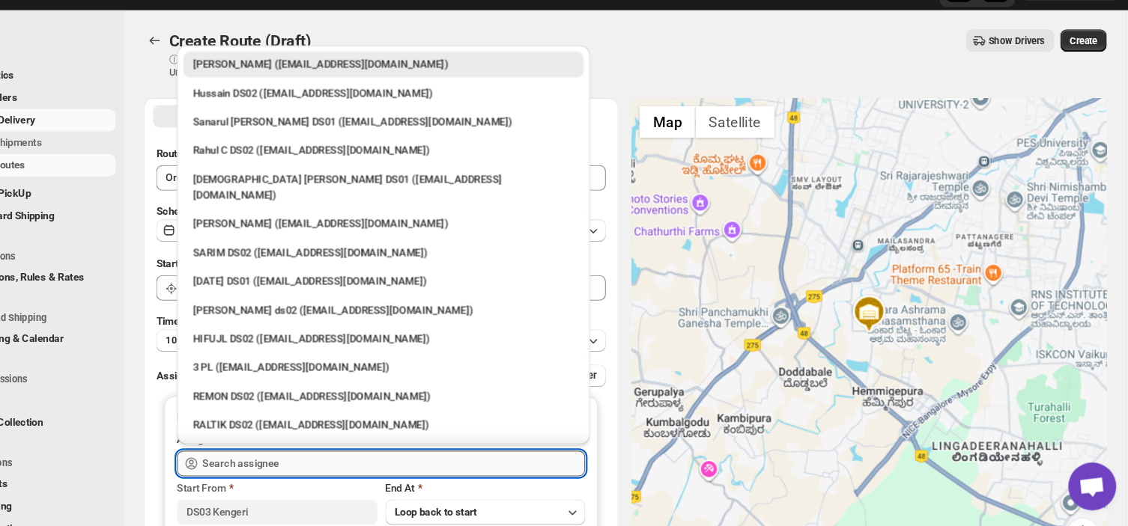
click at [335, 463] on input "text" at bounding box center [432, 467] width 359 height 24
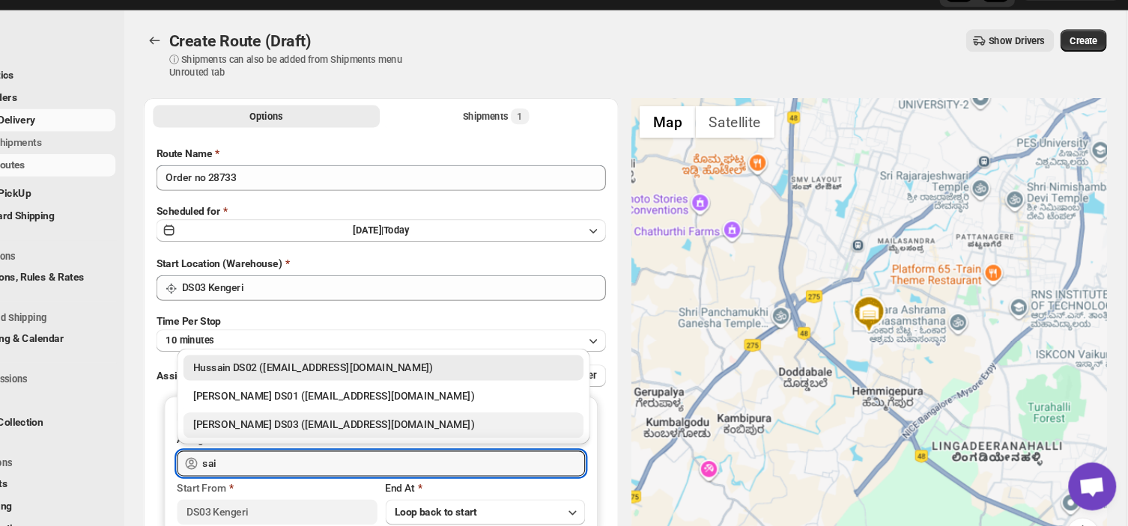
click at [320, 431] on div "[PERSON_NAME] DS03 ([EMAIL_ADDRESS][DOMAIN_NAME])" at bounding box center [422, 431] width 357 height 15
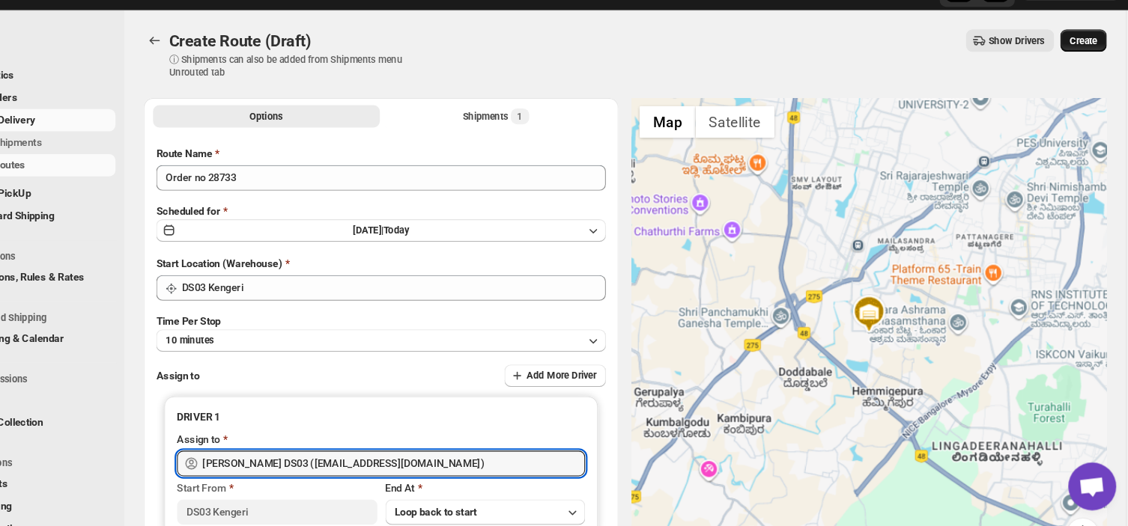
type input "[PERSON_NAME] DS03 ([EMAIL_ADDRESS][DOMAIN_NAME])"
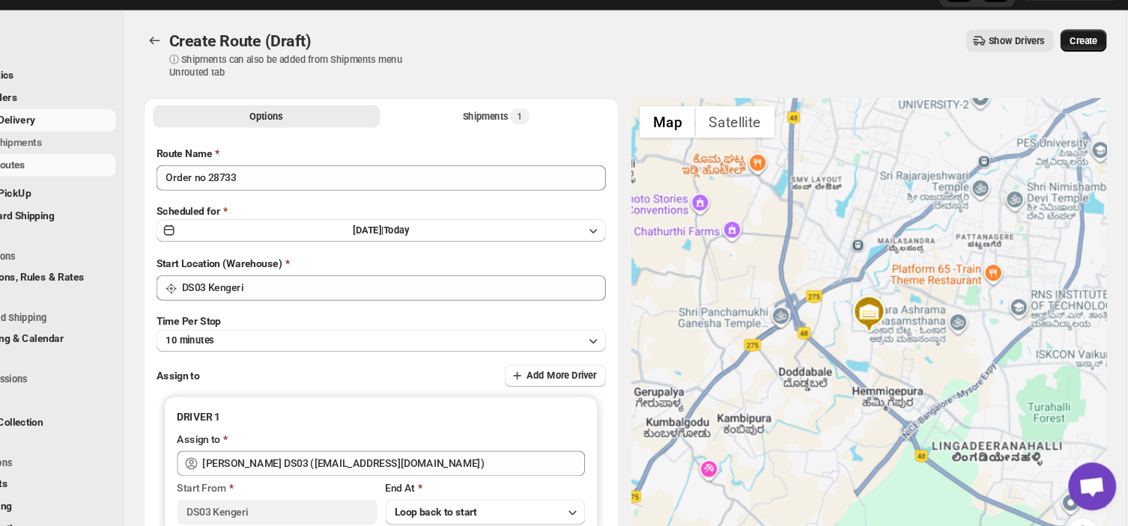
click at [1083, 65] on span "Create" at bounding box center [1078, 70] width 25 height 12
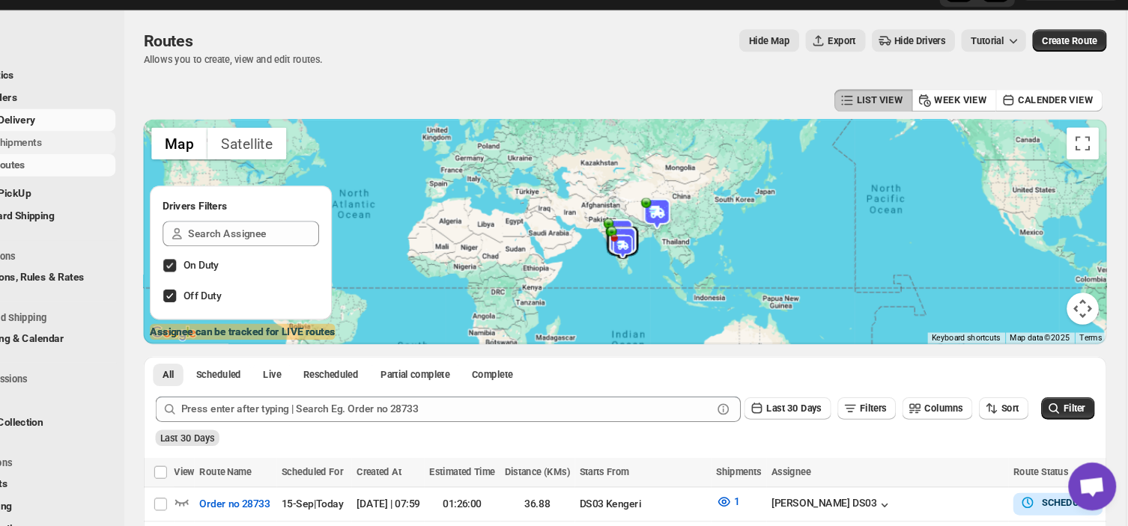
click at [117, 166] on span "Shipments" at bounding box center [113, 166] width 112 height 15
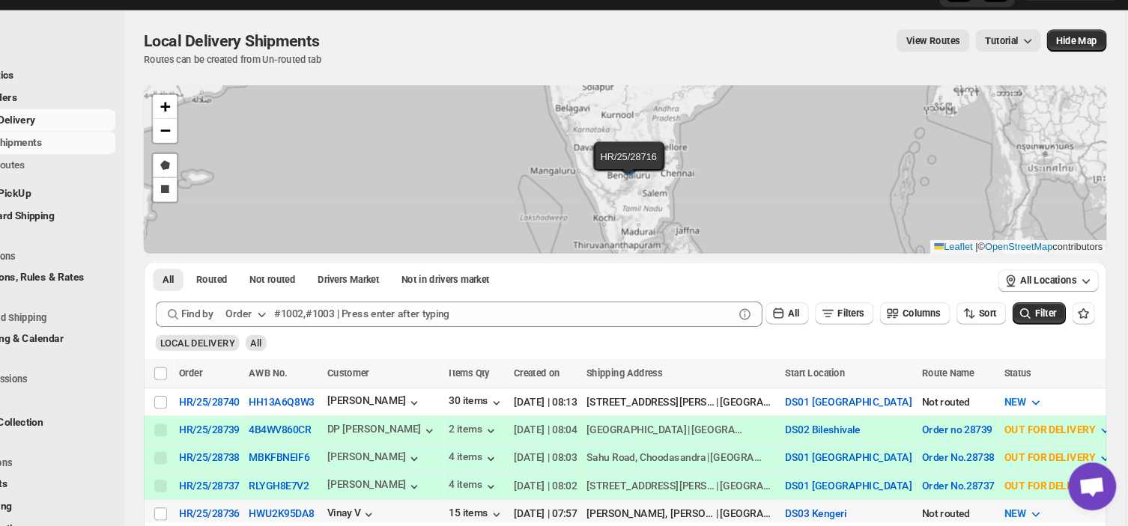
click at [212, 503] on td "Select shipment" at bounding box center [212, 514] width 28 height 26
checkbox input "true"
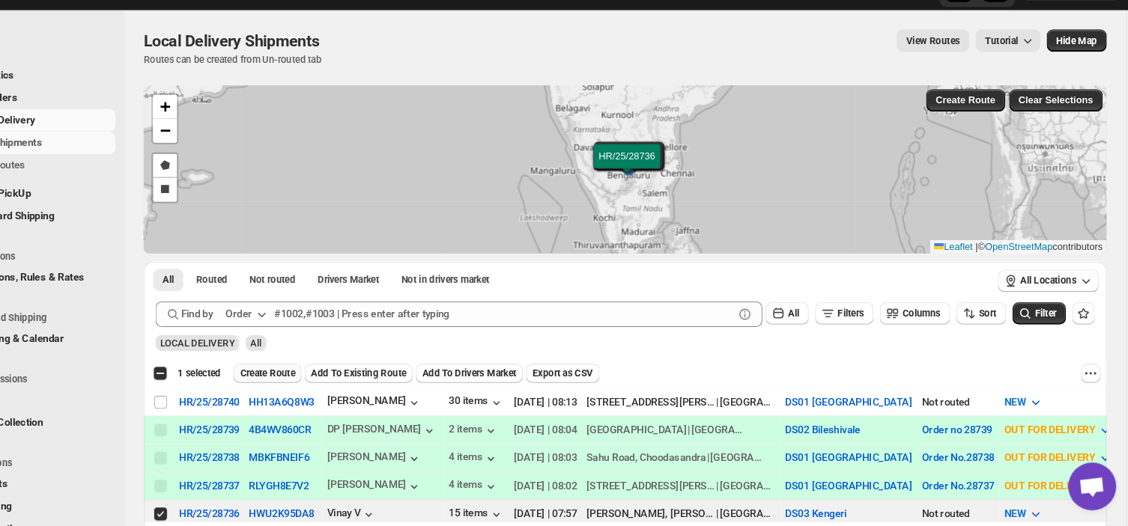
click at [319, 380] on span "Create Route" at bounding box center [314, 383] width 52 height 12
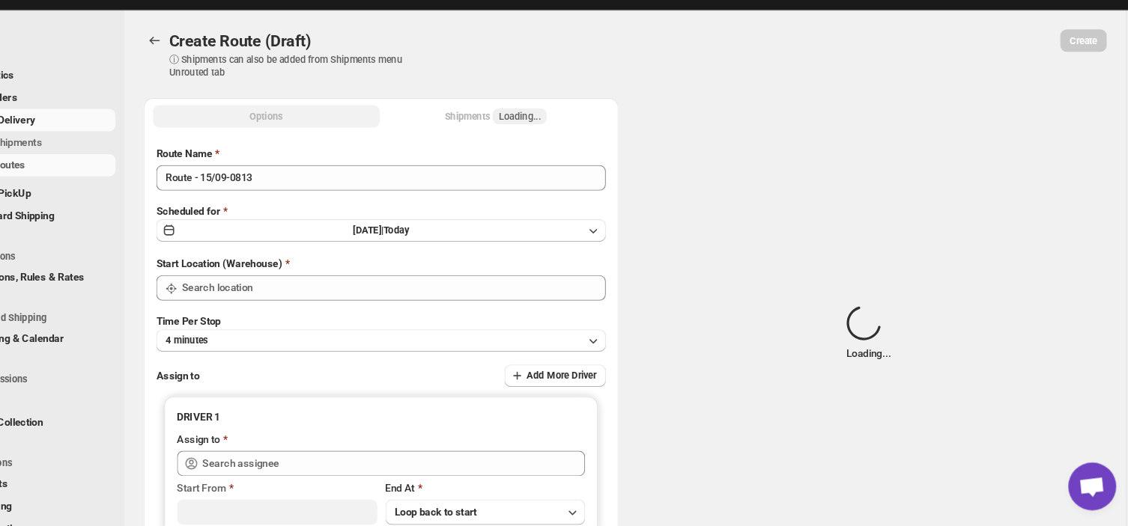
type input "Route - 15/09-0813"
type input "DS03 Kengeri"
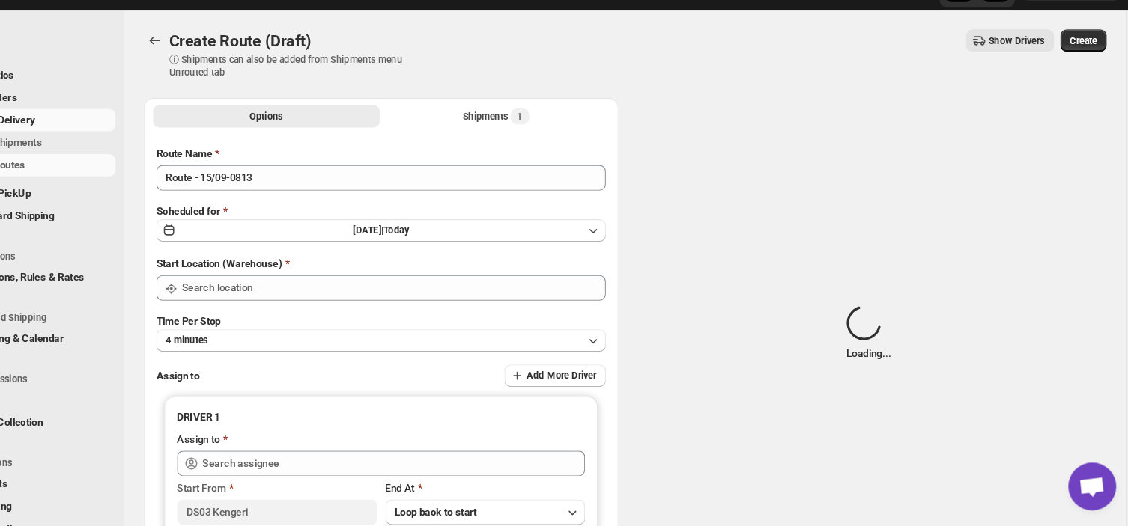
type input "DS03 Kengeri"
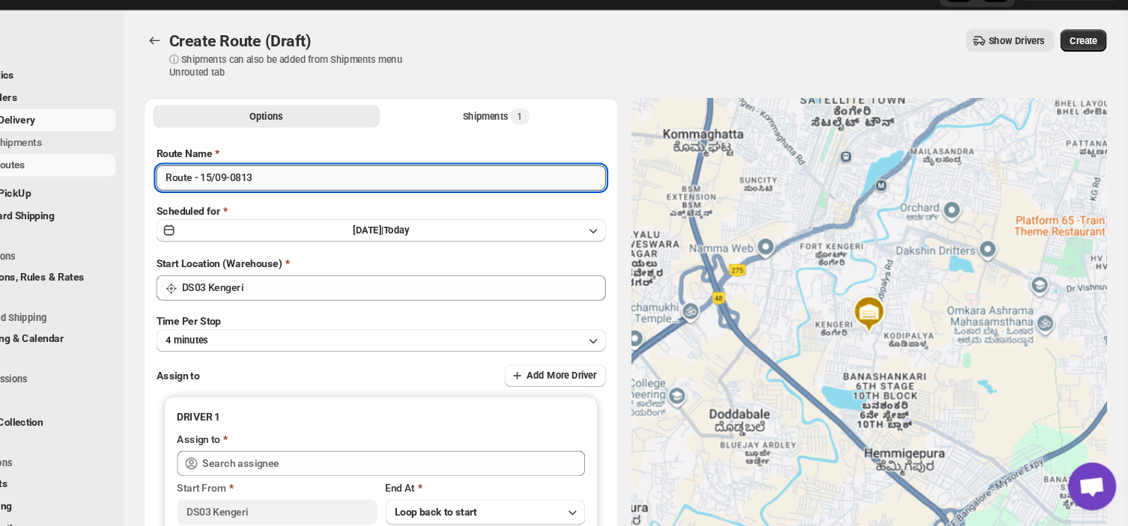
click at [309, 203] on input "Route - 15/09-0813" at bounding box center [421, 199] width 422 height 24
type input "R"
type input "Order no 28736"
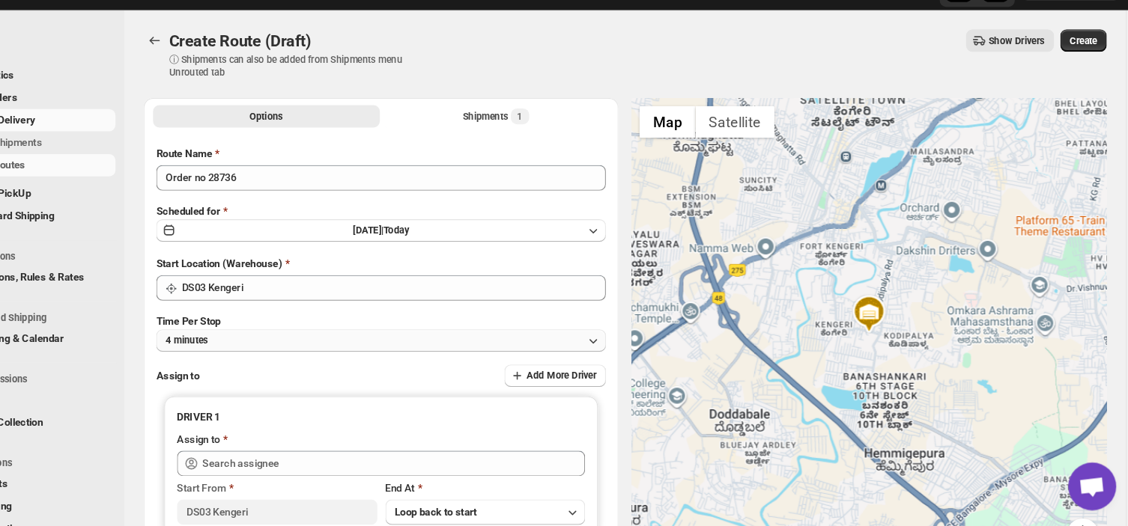
click at [315, 345] on button "4 minutes" at bounding box center [421, 352] width 422 height 21
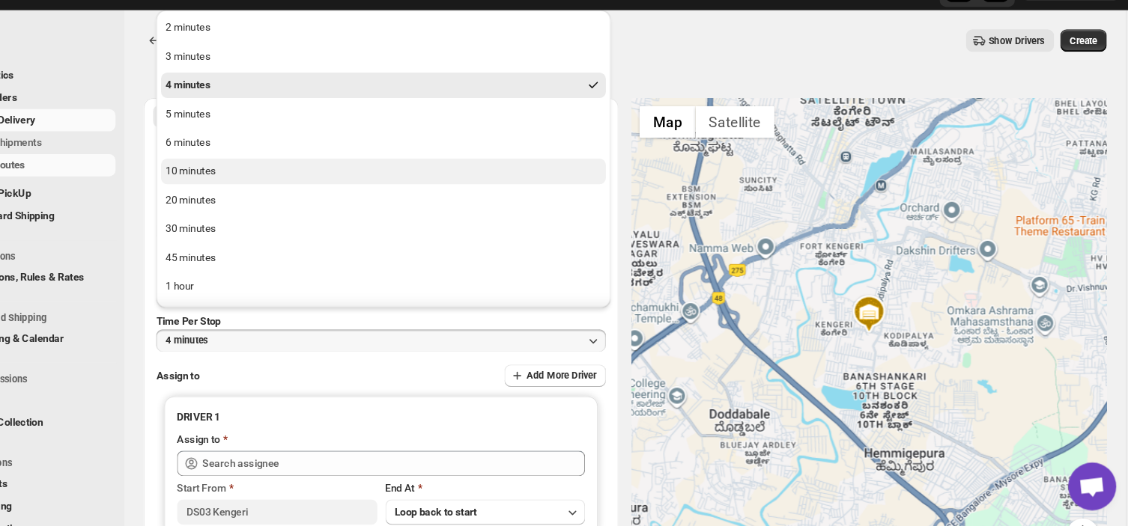
click at [263, 194] on div "10 minutes" at bounding box center [242, 193] width 47 height 15
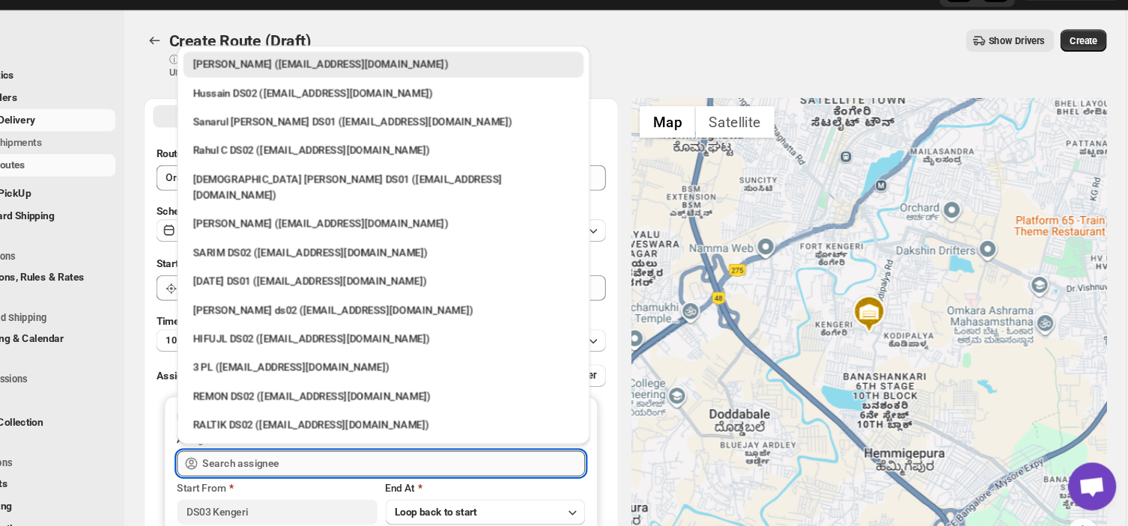
click at [348, 462] on input "text" at bounding box center [432, 467] width 359 height 24
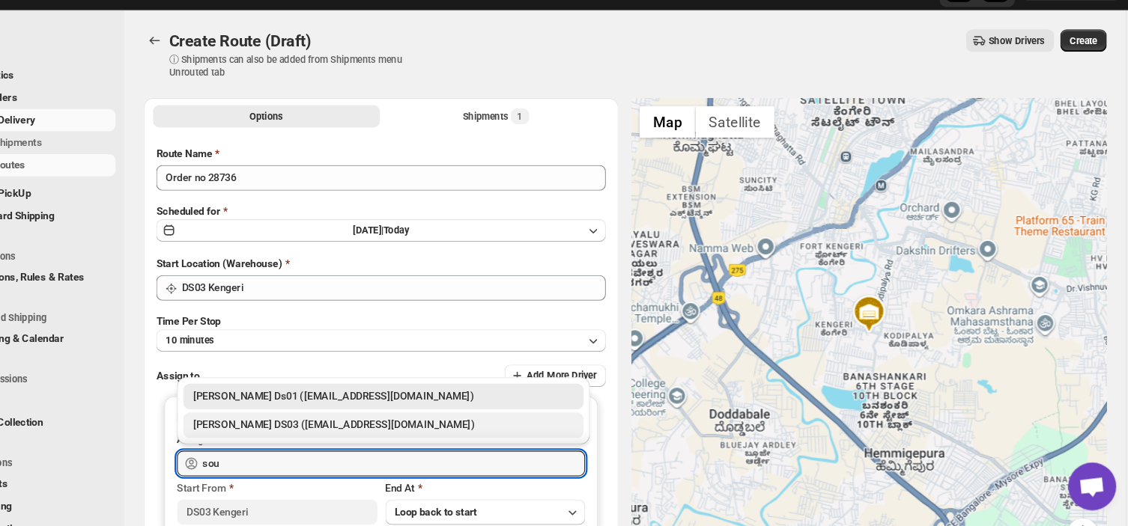
click at [307, 428] on div "[PERSON_NAME] DS03 ([EMAIL_ADDRESS][DOMAIN_NAME])" at bounding box center [422, 431] width 357 height 15
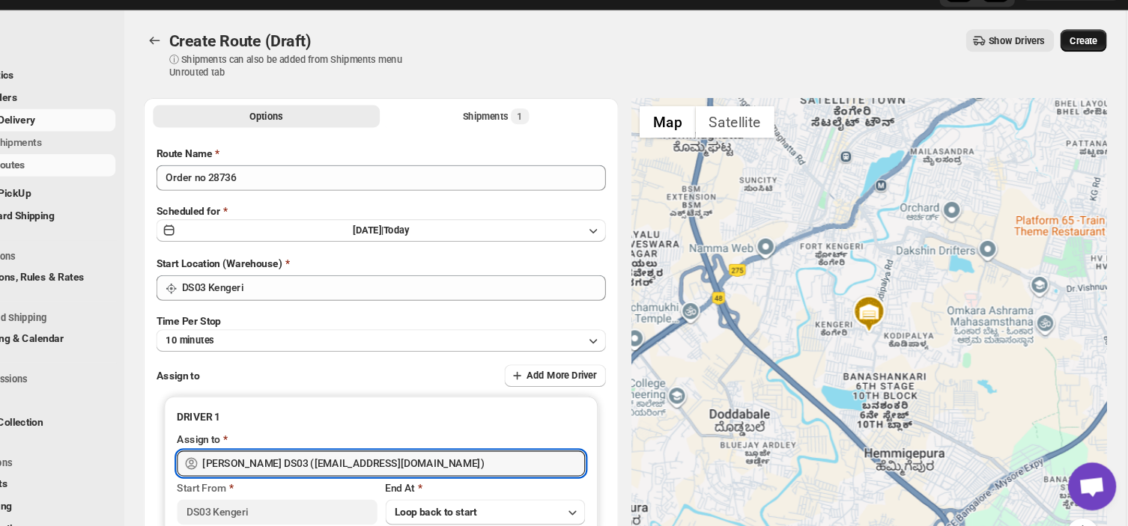
type input "[PERSON_NAME] DS03 ([EMAIL_ADDRESS][DOMAIN_NAME])"
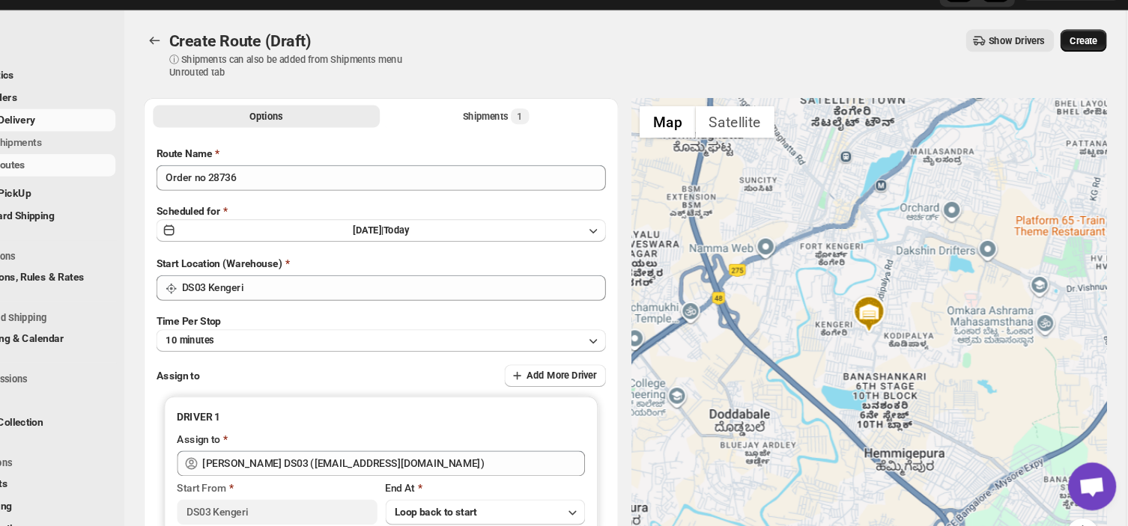
click at [1085, 61] on button "Create" at bounding box center [1078, 70] width 43 height 21
